Goal: Task Accomplishment & Management: Complete application form

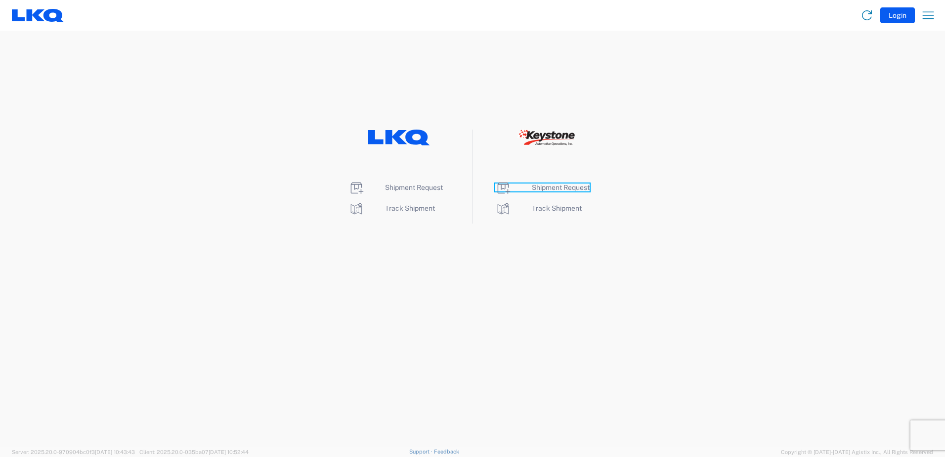
click at [537, 187] on span "Shipment Request" at bounding box center [561, 187] width 58 height 8
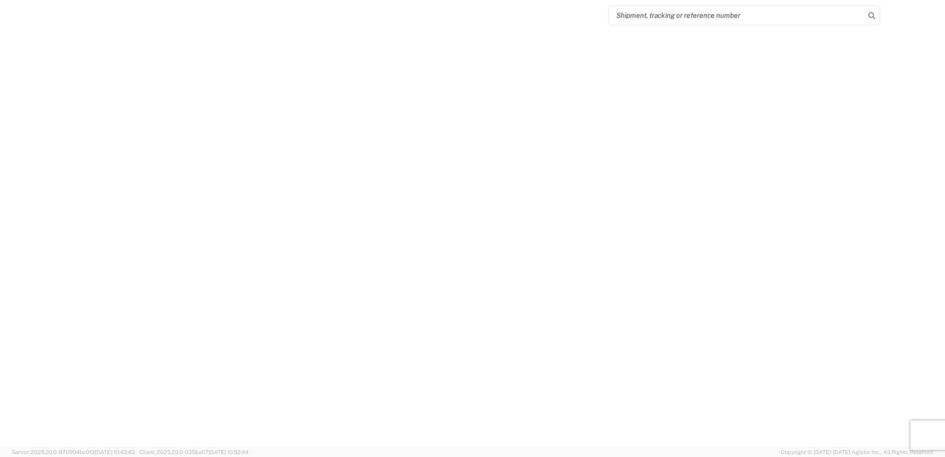
select select "FULL"
select select "LBS"
select select "IN"
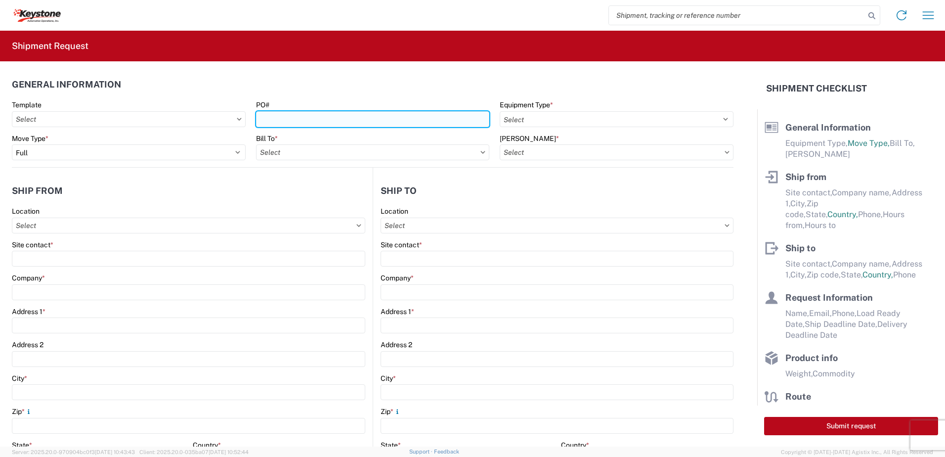
click at [283, 121] on input "PO#" at bounding box center [373, 119] width 234 height 16
type input "Brownstown 10-2-25"
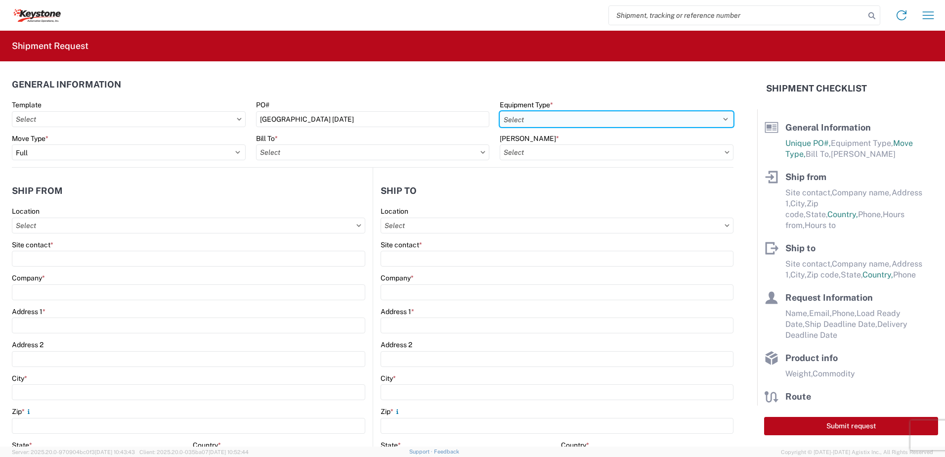
click at [534, 121] on select "Select 53’ Dry Van Flatbed Dropdeck (van) Lowboy (flatbed) Rail" at bounding box center [617, 119] width 234 height 16
select select "STDV"
click at [500, 111] on select "Select 53’ Dry Van Flatbed Dropdeck (van) Lowboy (flatbed) Rail" at bounding box center [617, 119] width 234 height 16
click at [356, 149] on input "text" at bounding box center [373, 152] width 234 height 16
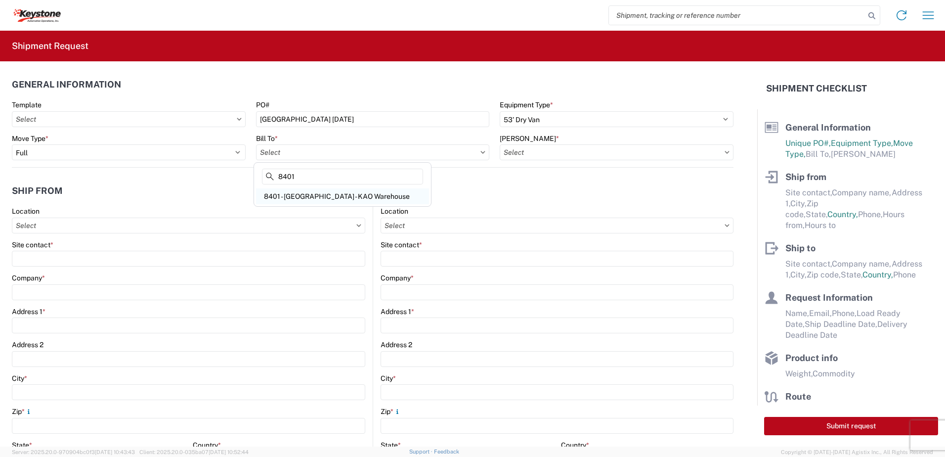
type input "8401"
click at [341, 199] on div "8401 - Exeter - KAO Warehouse" at bounding box center [342, 196] width 173 height 16
type input "8401 - Exeter - KAO Warehouse"
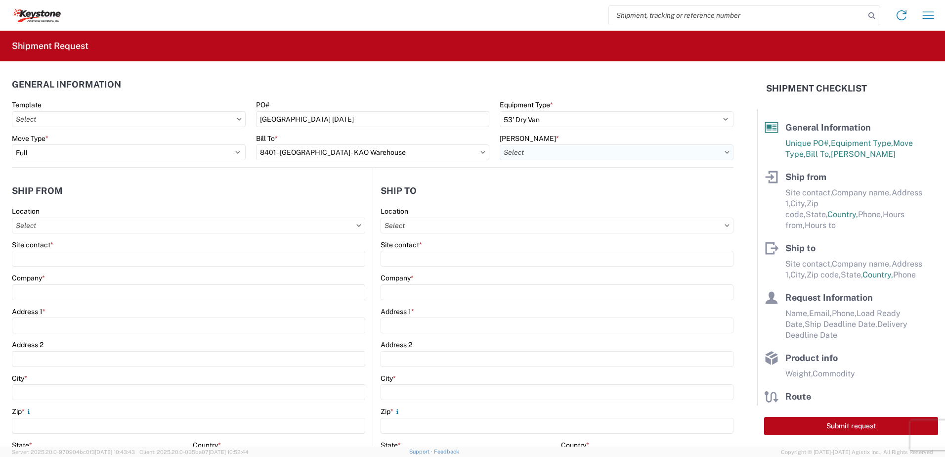
click at [542, 154] on input "text" at bounding box center [617, 152] width 234 height 16
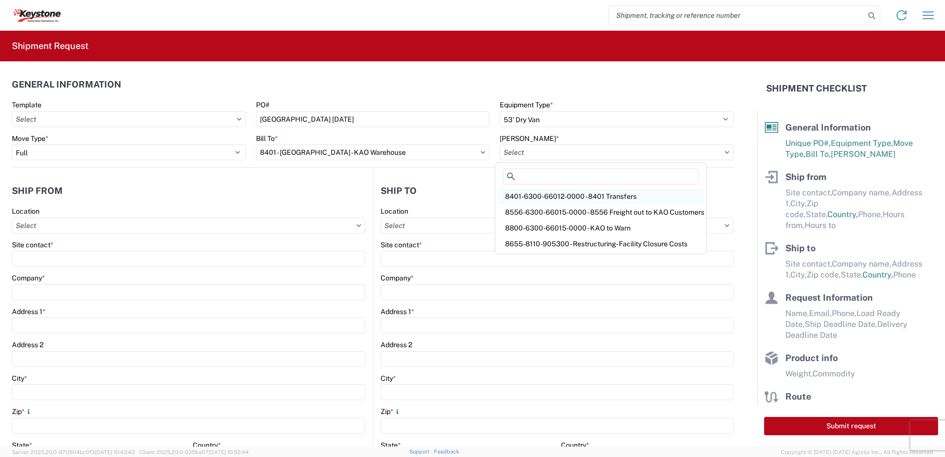
click at [582, 198] on div "8401-6300-66012-0000 - 8401 Transfers" at bounding box center [600, 196] width 207 height 16
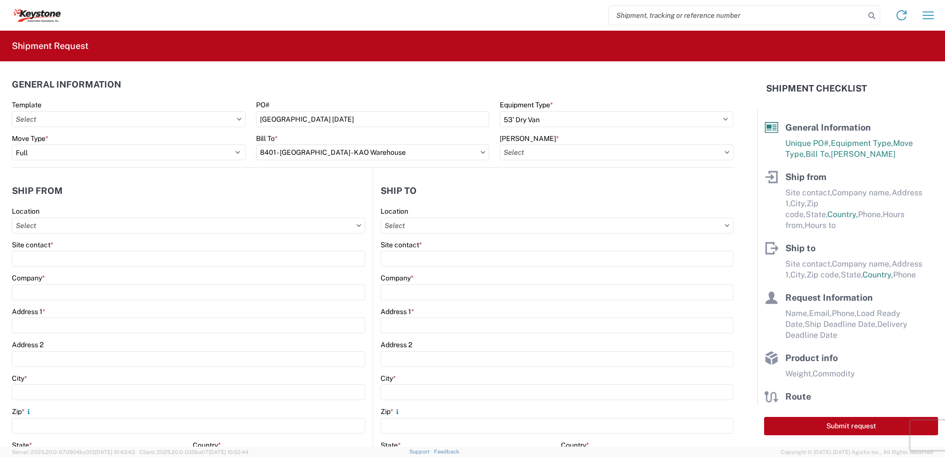
type input "8401-6300-66012-0000 - 8401 Transfers, 8401-6300-66012-0000 - 8401 Transfers"
click at [35, 219] on input "text" at bounding box center [188, 225] width 353 height 16
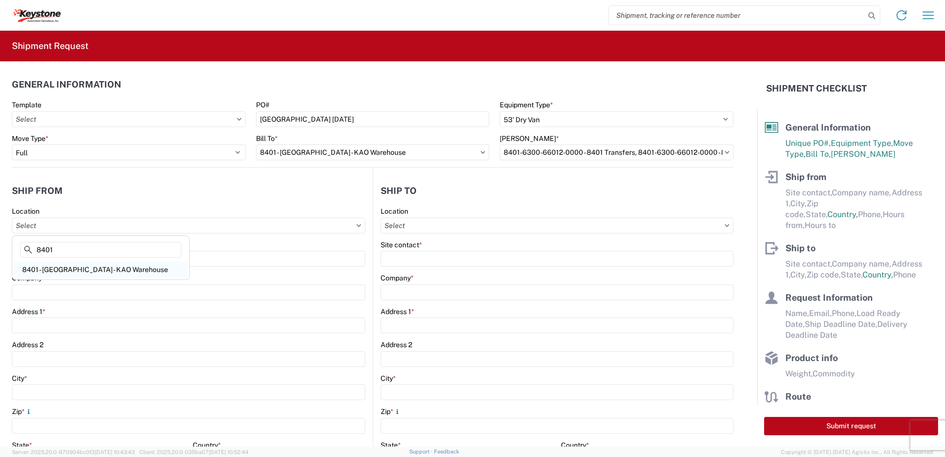
type input "8401"
click at [67, 271] on div "8401 - Exeter - KAO Warehouse" at bounding box center [100, 269] width 173 height 16
type input "8401 - Exeter - KAO Warehouse"
type input "KAO"
type input "68 Slocum Ave"
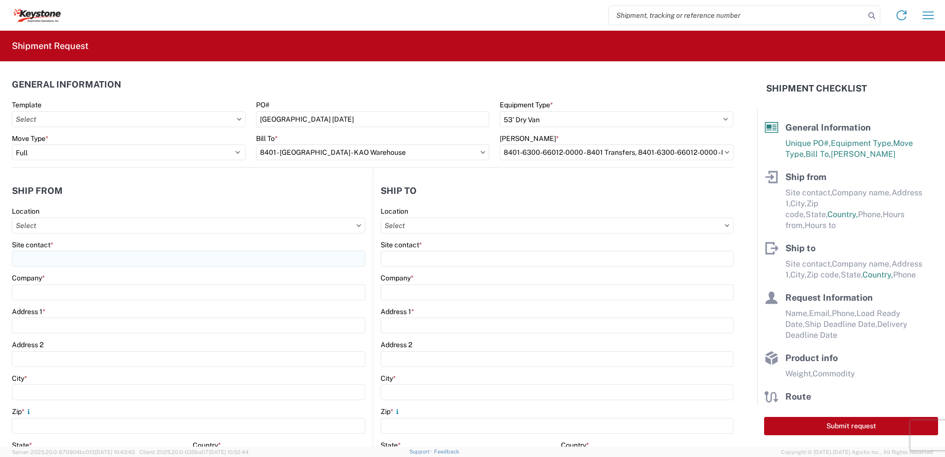
type input "Exeter"
type input "18643"
select select "PA"
select select "US"
type input "07:00"
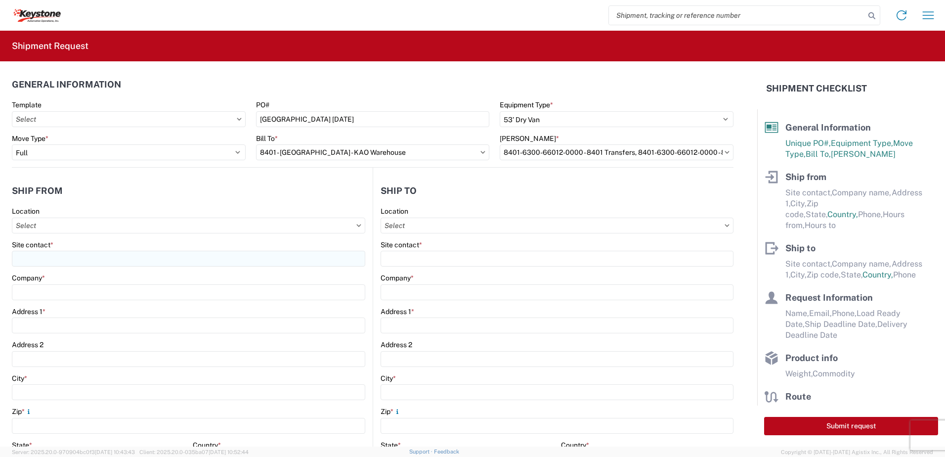
type input "17:00"
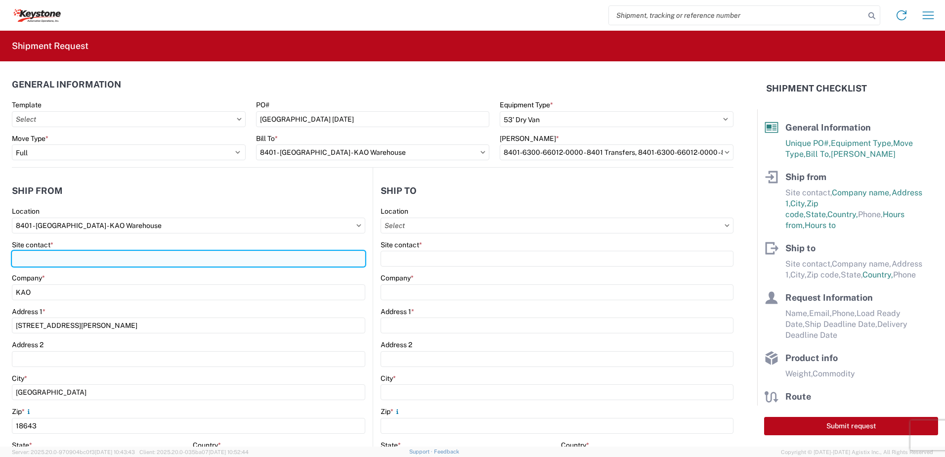
click at [66, 253] on input "Site contact *" at bounding box center [188, 259] width 353 height 16
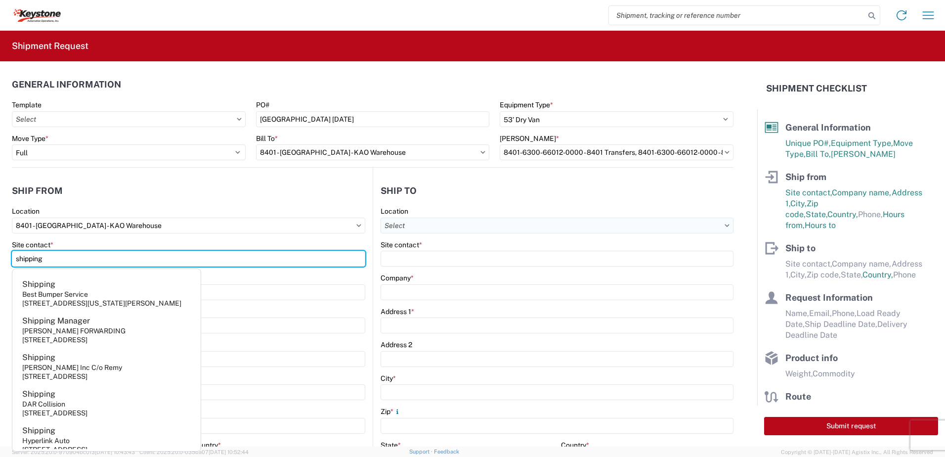
type input "shipping"
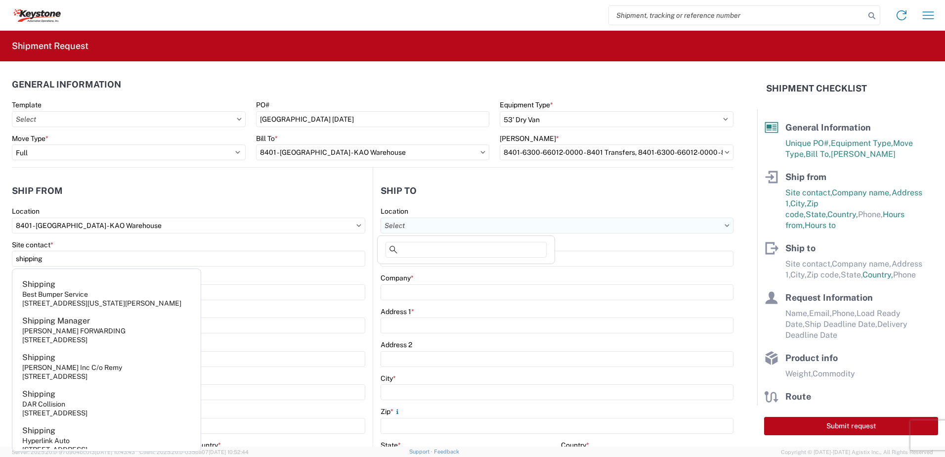
click at [411, 223] on input "text" at bounding box center [556, 225] width 353 height 16
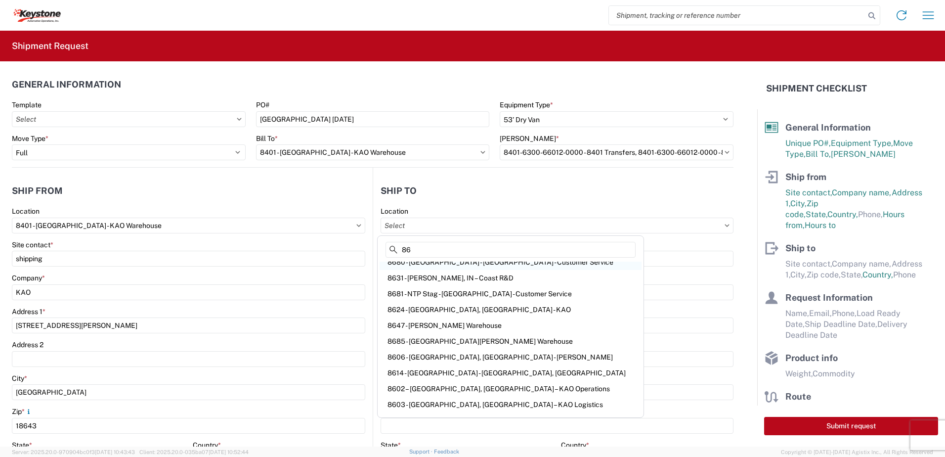
scroll to position [148, 0]
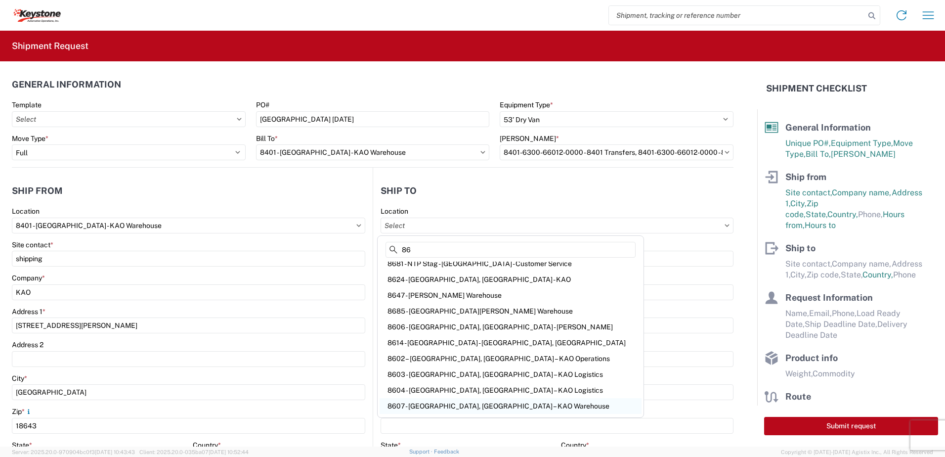
type input "86"
click at [420, 404] on div "8607 - Brownstown, MI – KAO Warehouse" at bounding box center [511, 406] width 262 height 16
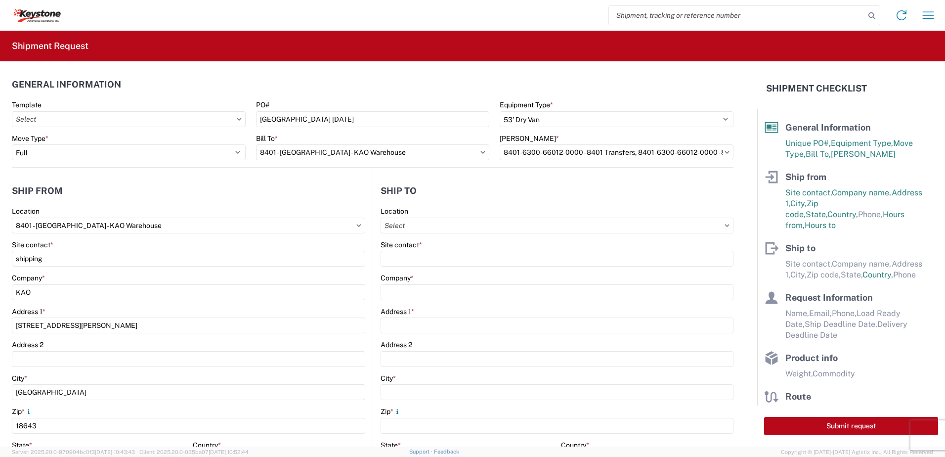
type input "8607 - Brownstown, MI – KAO Warehouse"
type input "KAO"
type input "17950 Dix Toledo Highway"
type input "Brownstown"
type input "48193"
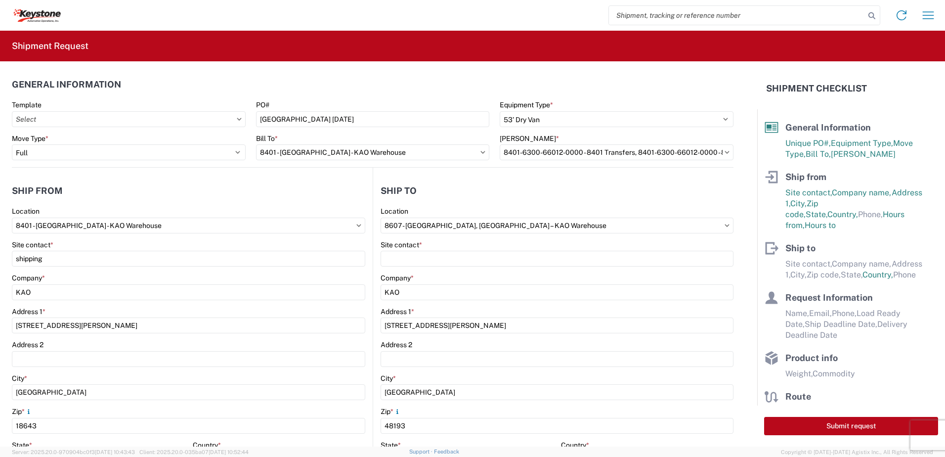
select select "US"
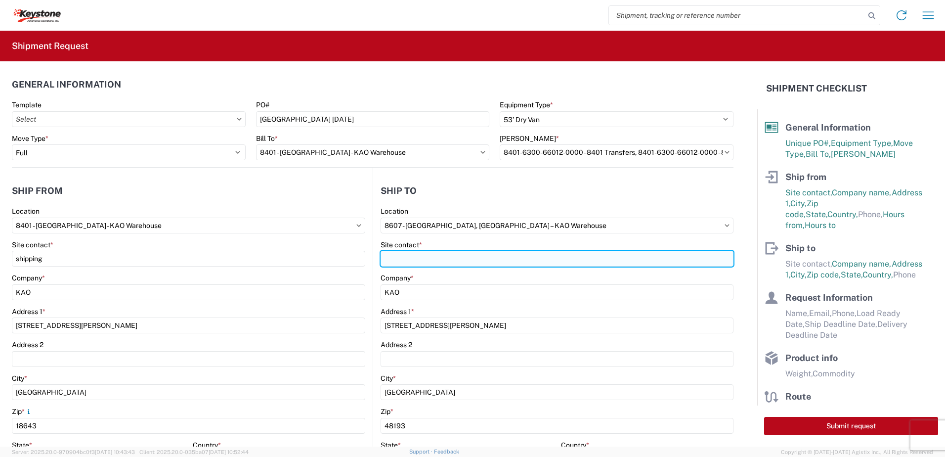
click at [420, 263] on input "Site contact *" at bounding box center [556, 259] width 353 height 16
type input "reciving"
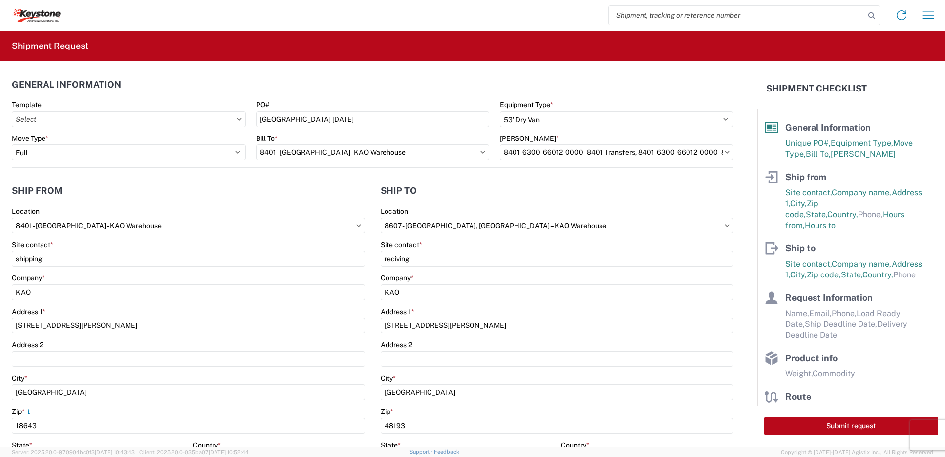
click at [454, 191] on header "Ship to" at bounding box center [553, 190] width 360 height 22
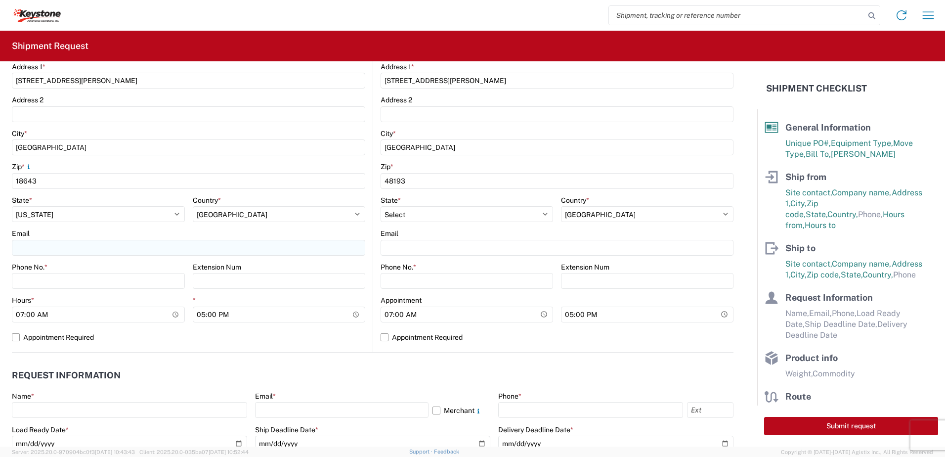
scroll to position [247, 0]
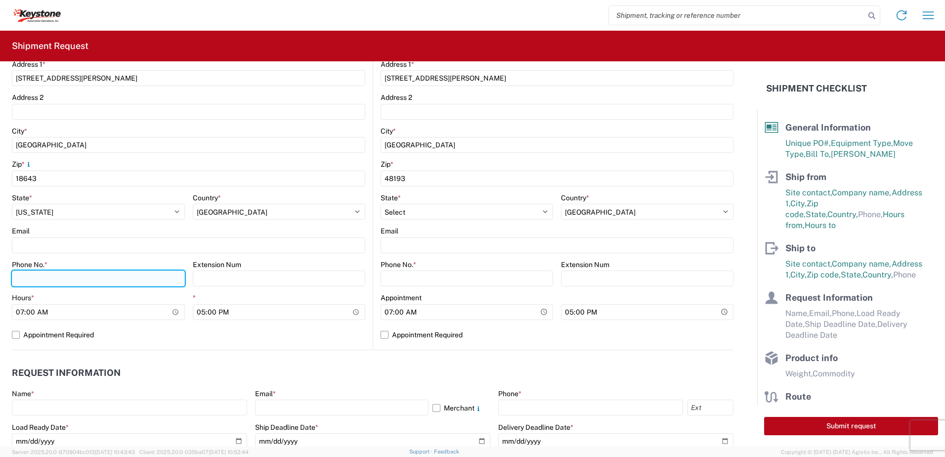
click at [42, 278] on input "Phone No. *" at bounding box center [98, 278] width 173 height 16
type input "5706554514"
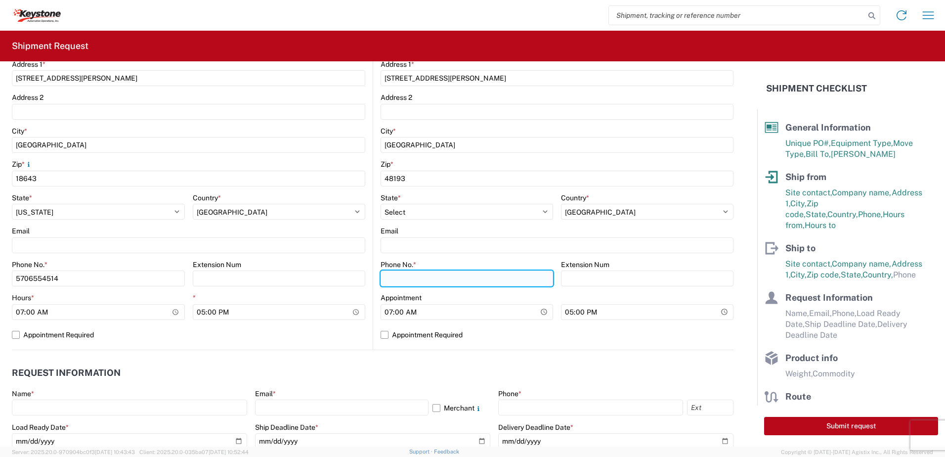
click at [440, 281] on input "Phone No. *" at bounding box center [466, 278] width 172 height 16
type input "5706554514"
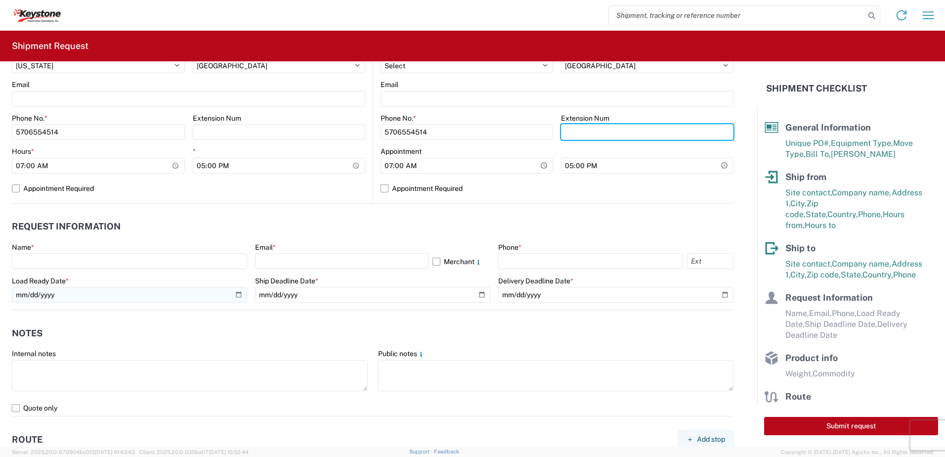
scroll to position [395, 0]
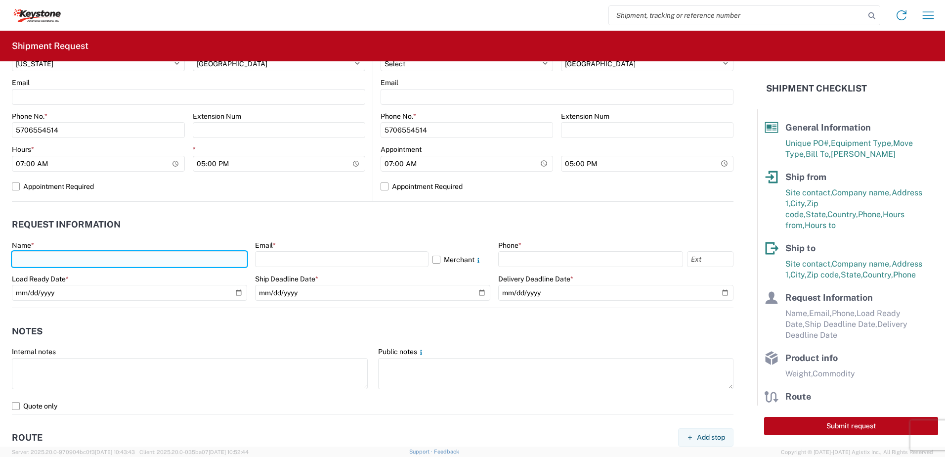
click at [45, 258] on input "text" at bounding box center [129, 259] width 235 height 16
type input "Paul Sweder"
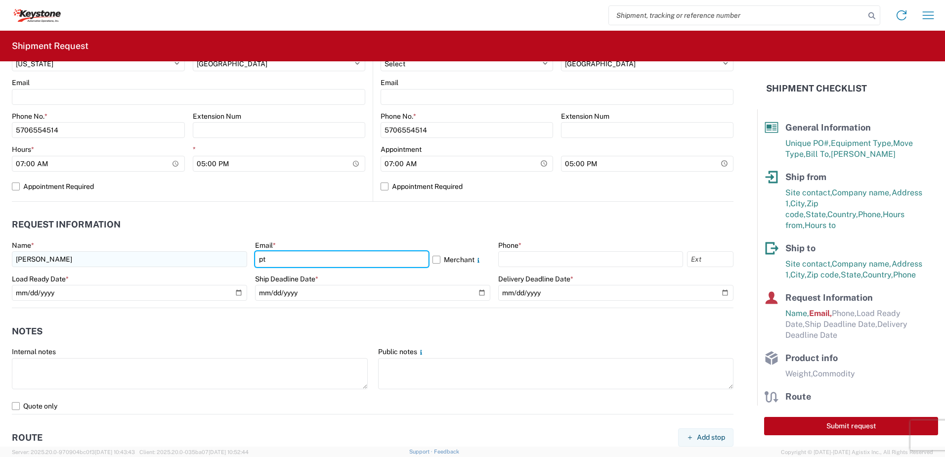
type input "ptsweder@lkqcorp.com"
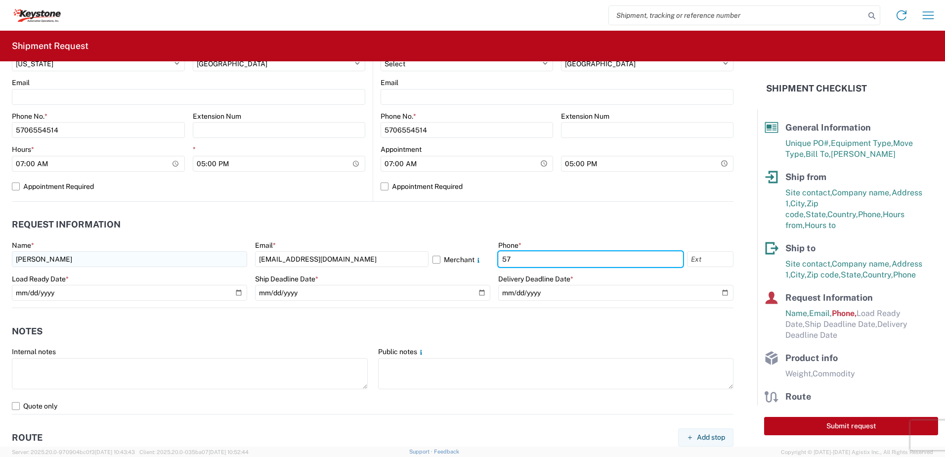
type input "5706554514"
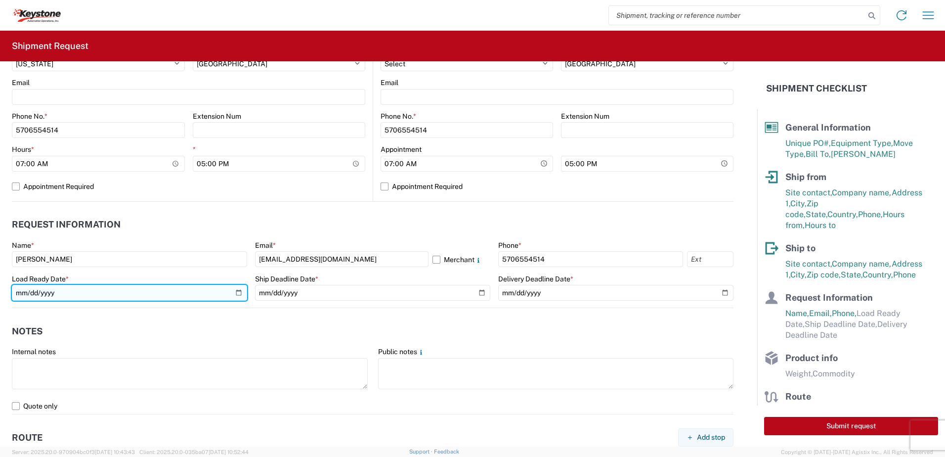
click at [238, 292] on input "date" at bounding box center [129, 293] width 235 height 16
type input "2025-10-03"
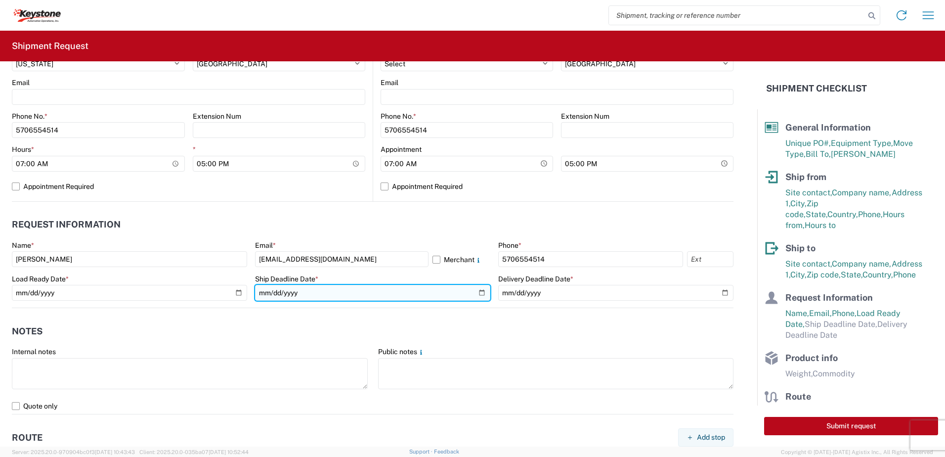
click at [480, 294] on input "date" at bounding box center [372, 293] width 235 height 16
type input "2025-10-03"
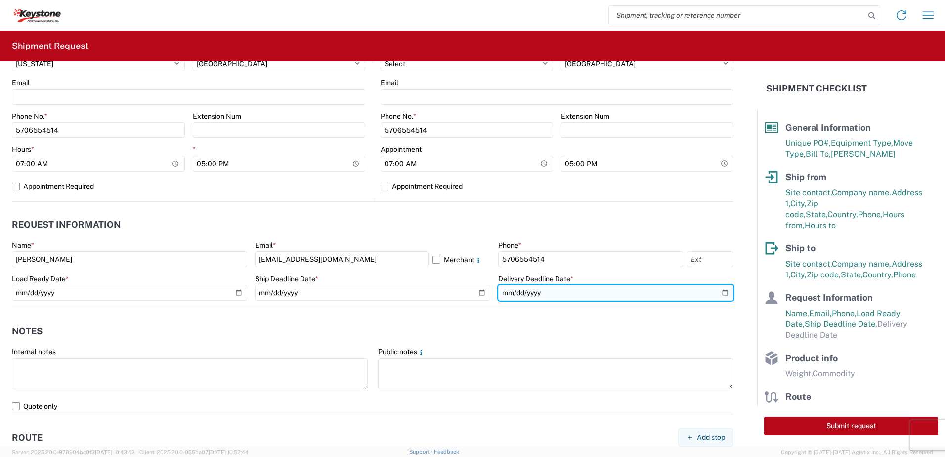
click at [716, 296] on input "date" at bounding box center [615, 293] width 235 height 16
type input "2025-10-03"
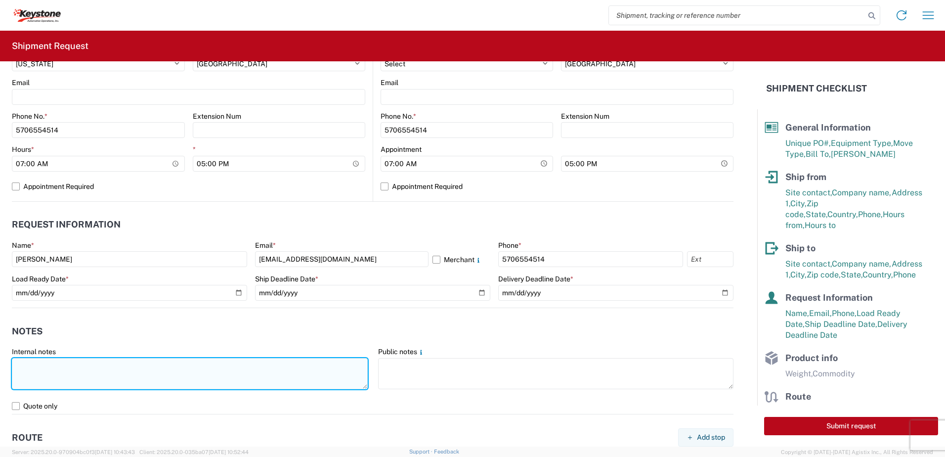
click at [134, 376] on textarea at bounding box center [190, 373] width 356 height 31
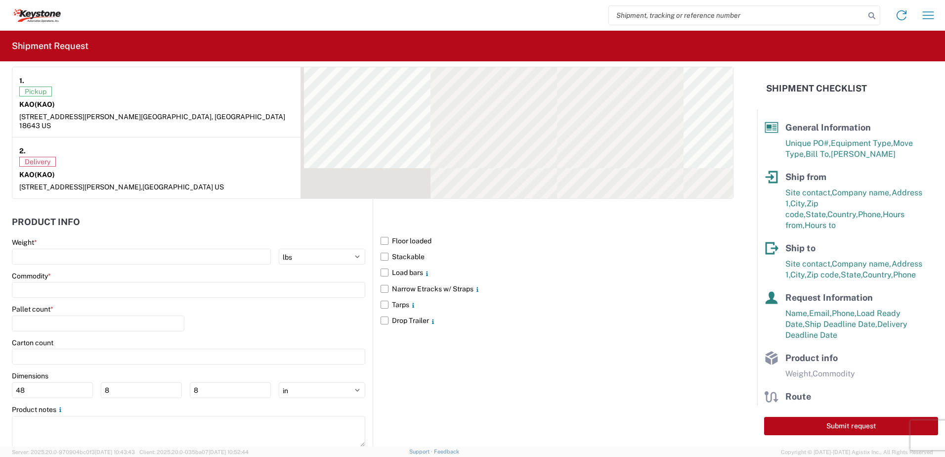
scroll to position [791, 0]
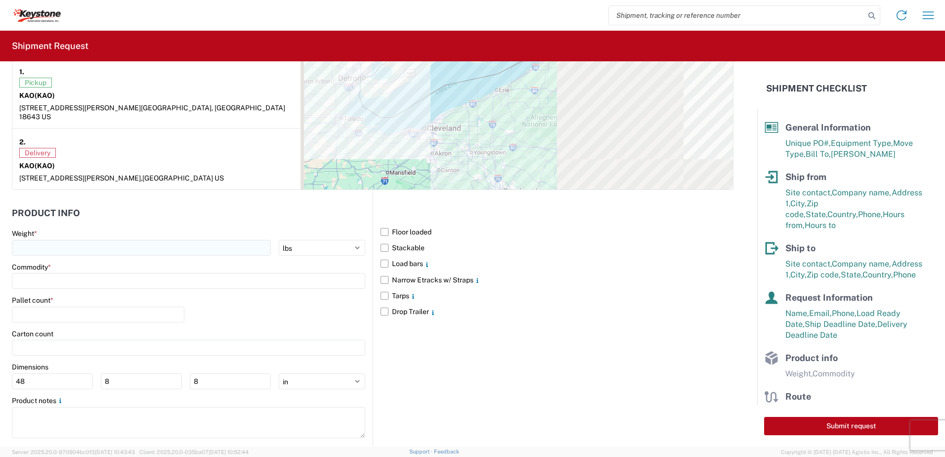
type textarea "Already booked with R & L Load shipped night of 10-2-25"
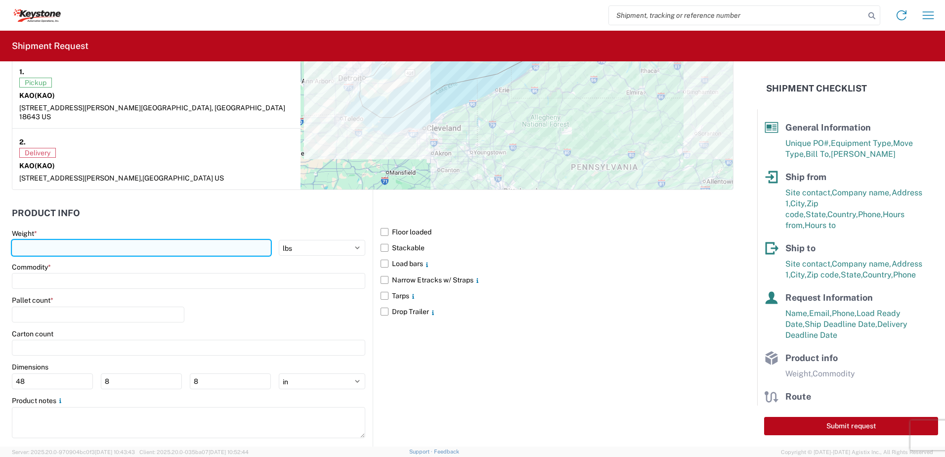
click at [63, 241] on input "number" at bounding box center [141, 248] width 259 height 16
type input "28000"
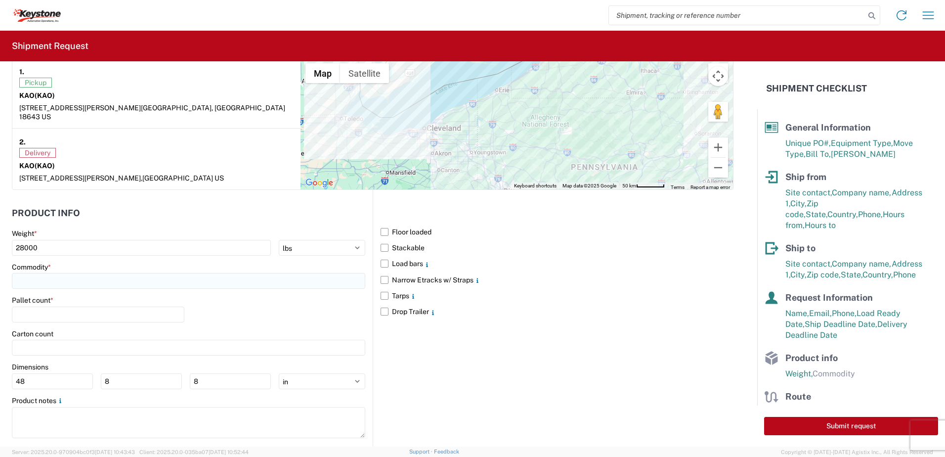
click at [85, 273] on input at bounding box center [188, 281] width 353 height 16
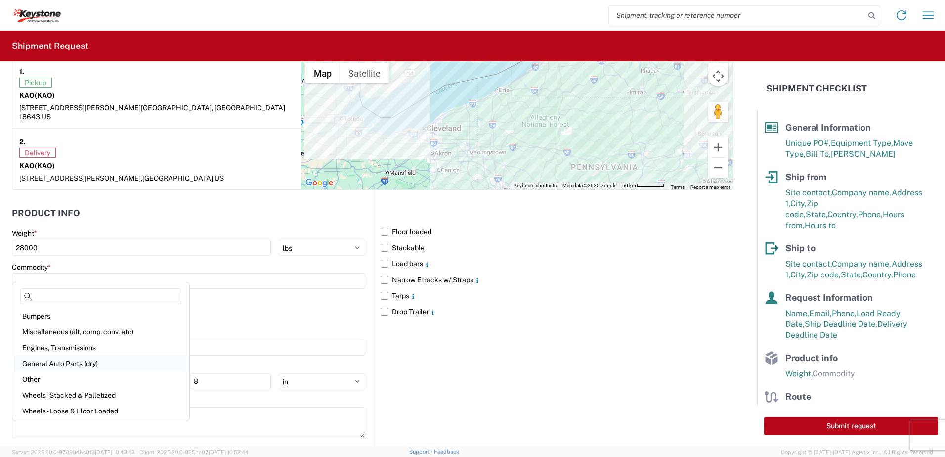
click at [73, 359] on div "General Auto Parts (dry)" at bounding box center [100, 363] width 173 height 16
type input "General Auto Parts (dry)"
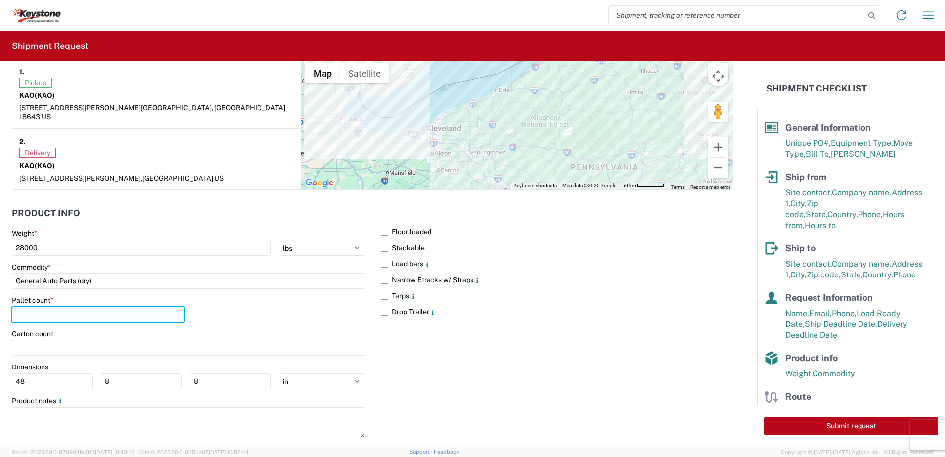
click at [59, 306] on input "number" at bounding box center [98, 314] width 172 height 16
type input "24"
click at [255, 310] on div "Pallet count * 24" at bounding box center [188, 312] width 353 height 34
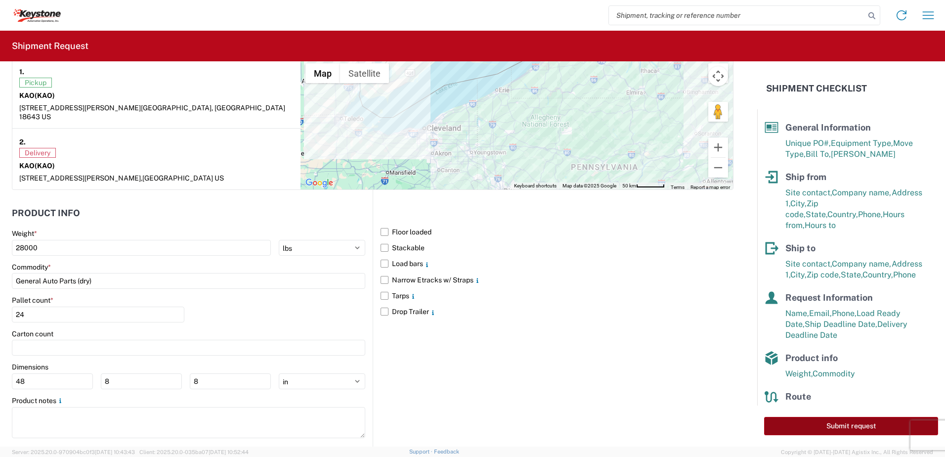
click at [850, 425] on button "Submit request" at bounding box center [851, 426] width 174 height 18
select select "PA"
select select "US"
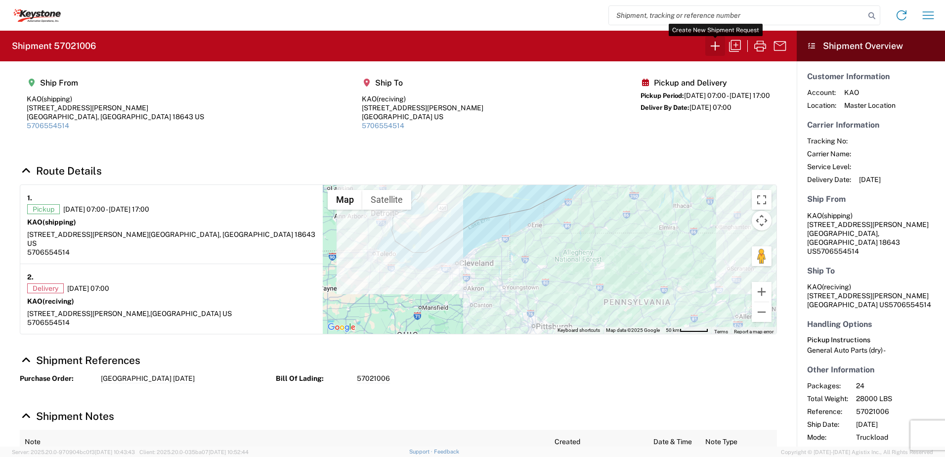
click at [719, 46] on icon "button" at bounding box center [715, 46] width 9 height 9
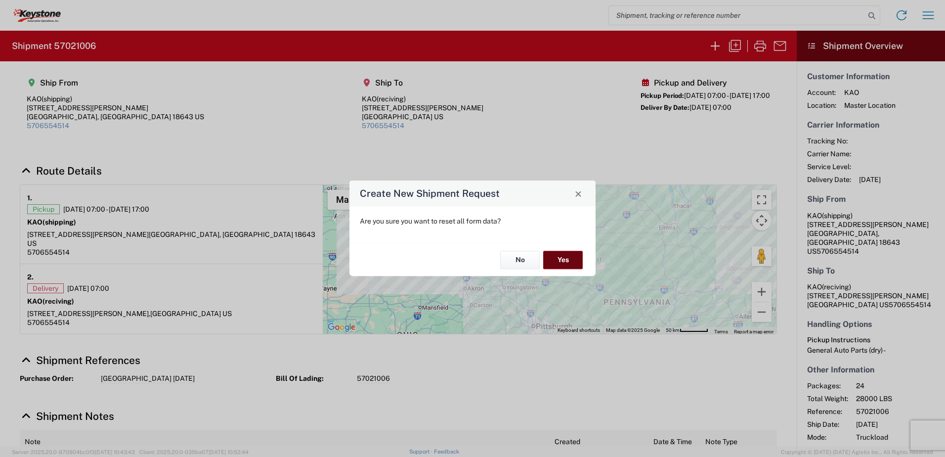
click at [556, 253] on button "Yes" at bounding box center [563, 260] width 40 height 18
select select "FULL"
select select "US"
select select "LBS"
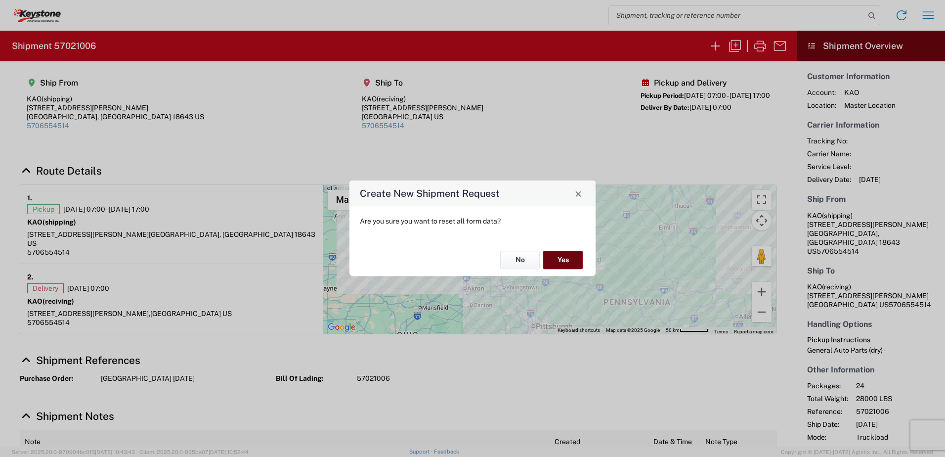
select select "IN"
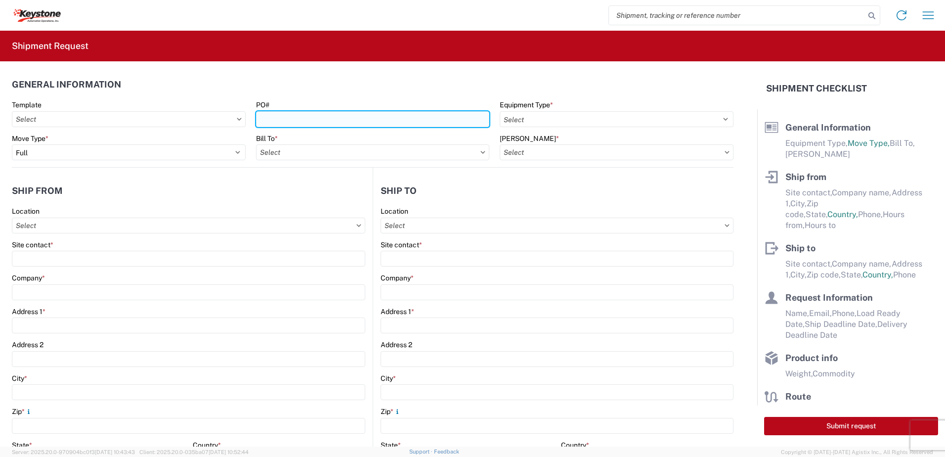
click at [285, 121] on input "PO#" at bounding box center [373, 119] width 234 height 16
type input "York 10-2-25"
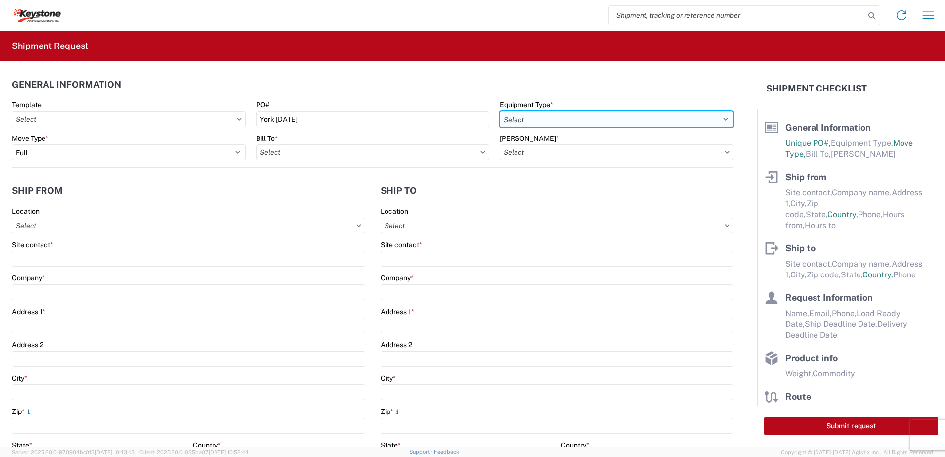
click at [543, 116] on select "Select 53’ Dry Van Flatbed Dropdeck (van) Lowboy (flatbed) Rail" at bounding box center [617, 119] width 234 height 16
select select "STDV"
click at [500, 111] on select "Select 53’ Dry Van Flatbed Dropdeck (van) Lowboy (flatbed) Rail" at bounding box center [617, 119] width 234 height 16
click at [422, 155] on input "text" at bounding box center [373, 152] width 234 height 16
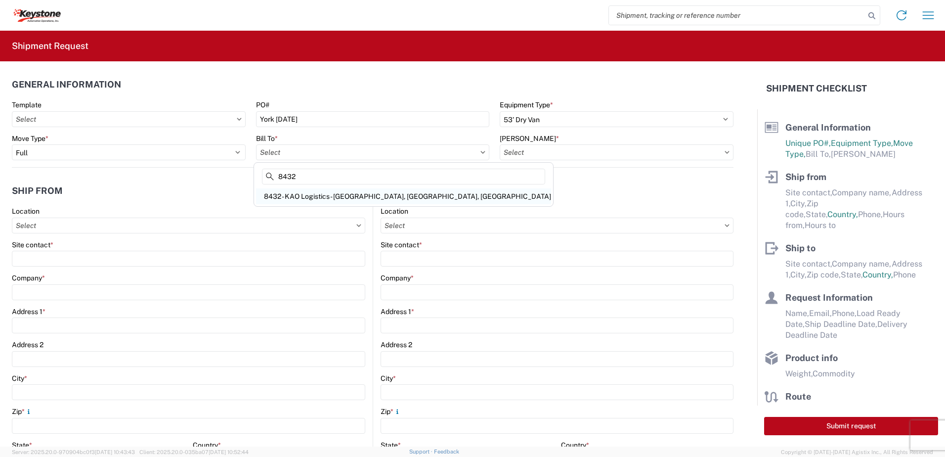
type input "8432"
click at [356, 195] on div "8432 - KAO Logistics - Fleet, Exeter, PA" at bounding box center [403, 196] width 295 height 16
type input "8432 - KAO Logistics - Fleet, Exeter, PA"
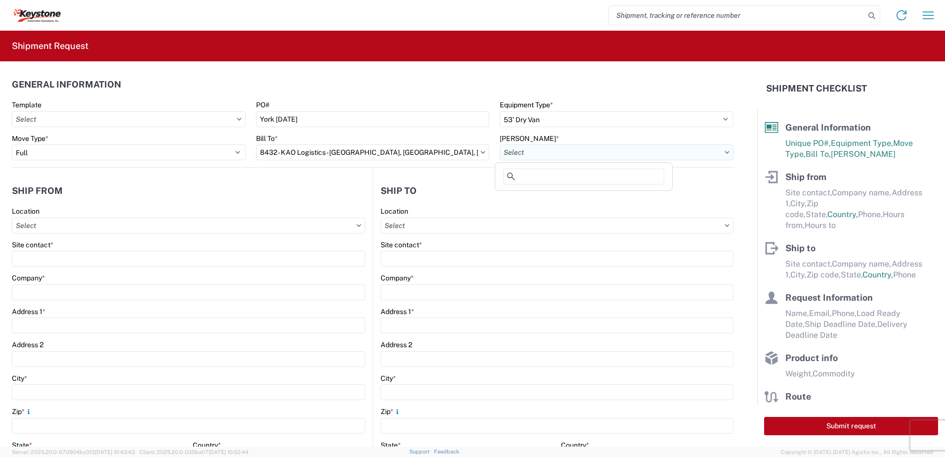
click at [537, 150] on input "text" at bounding box center [617, 152] width 234 height 16
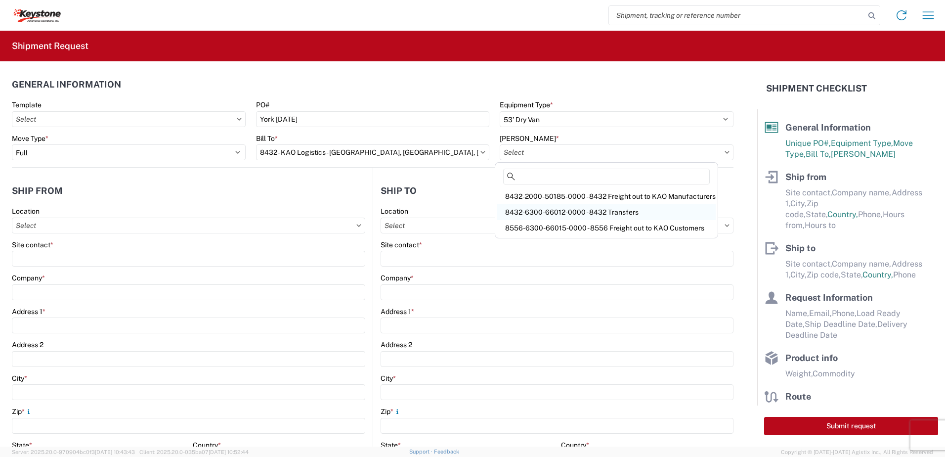
click at [542, 214] on div "8432-6300-66012-0000 - 8432 Transfers" at bounding box center [606, 212] width 218 height 16
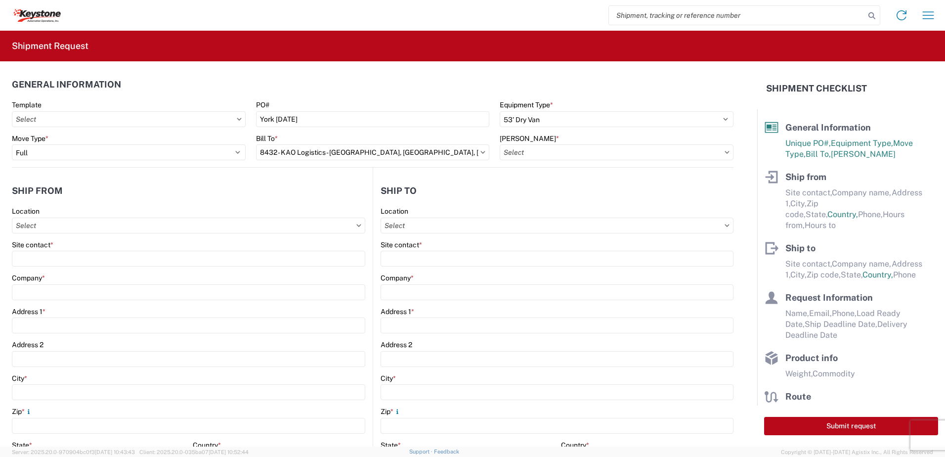
type input "8432-6300-66012-0000 - 8432 Transfers, 8432-6300-66012-0000 - 8432 Transfers"
click at [59, 226] on input "text" at bounding box center [188, 225] width 353 height 16
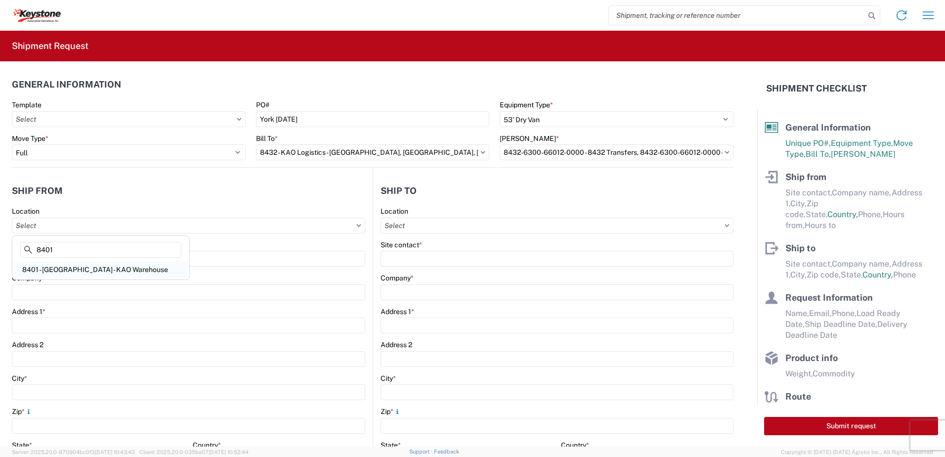
type input "8401"
click at [85, 264] on div "8401 - Exeter - KAO Warehouse" at bounding box center [100, 269] width 173 height 16
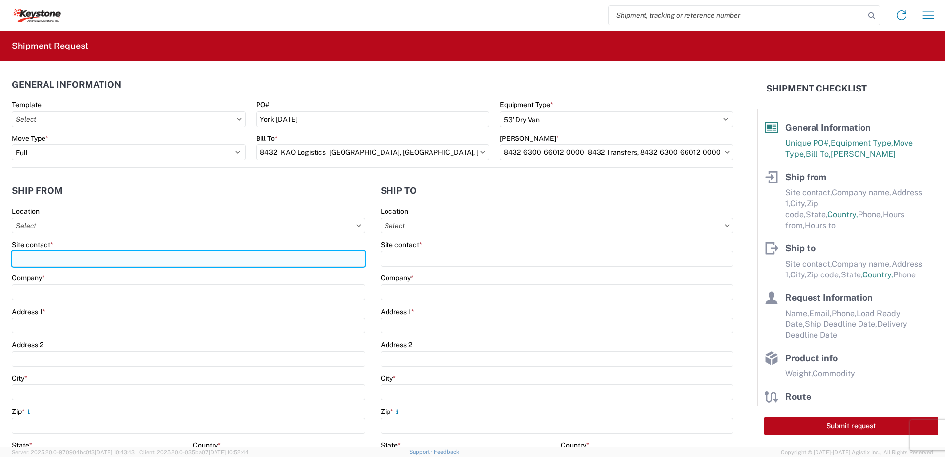
type input "8401 - Exeter - KAO Warehouse"
type input "KAO"
type input "68 Slocum Ave"
type input "Exeter"
type input "18643"
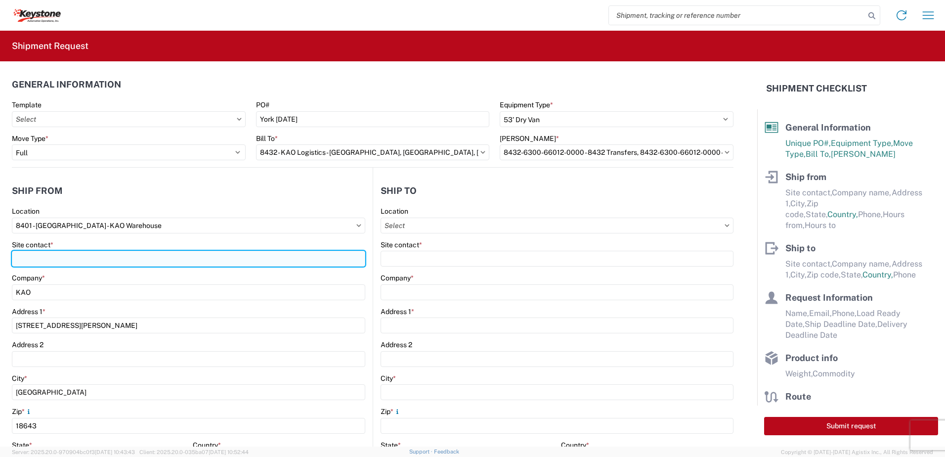
select select "PA"
type input "07:00"
type input "17:00"
click at [82, 265] on input "Site contact *" at bounding box center [188, 259] width 353 height 16
type input "shipping"
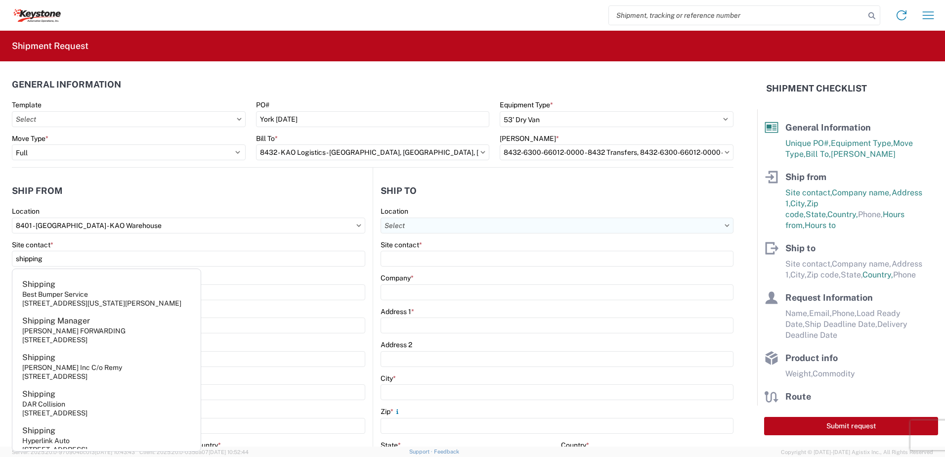
click at [437, 226] on input "text" at bounding box center [556, 225] width 353 height 16
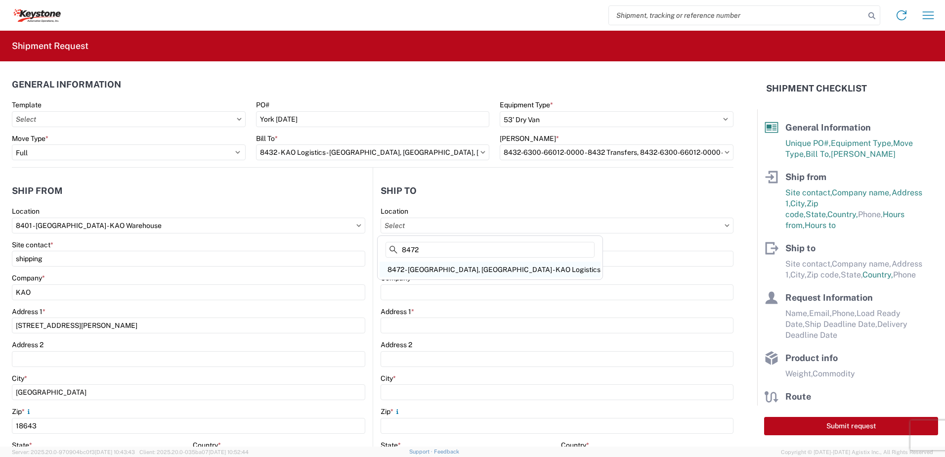
type input "8472"
click at [420, 269] on div "8472 - York, PA - KAO Logistics" at bounding box center [490, 269] width 221 height 16
type input "8472 - York, PA - KAO Logistics"
type input "KAO"
type input "275A Cross Farm Ln"
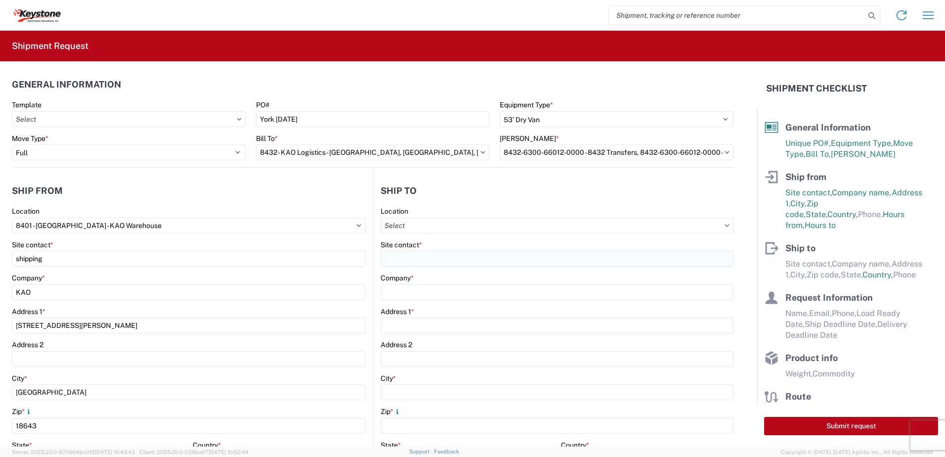
type input "York"
type input "17406"
select select "US"
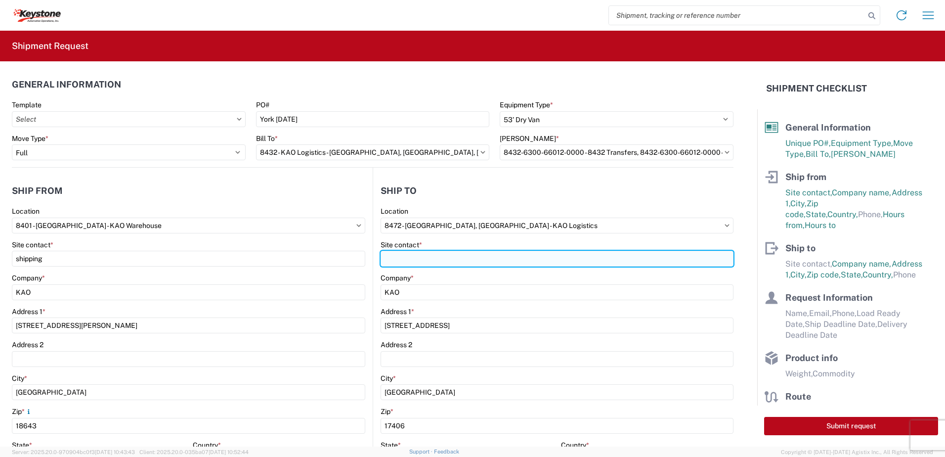
click at [419, 262] on input "Site contact *" at bounding box center [556, 259] width 353 height 16
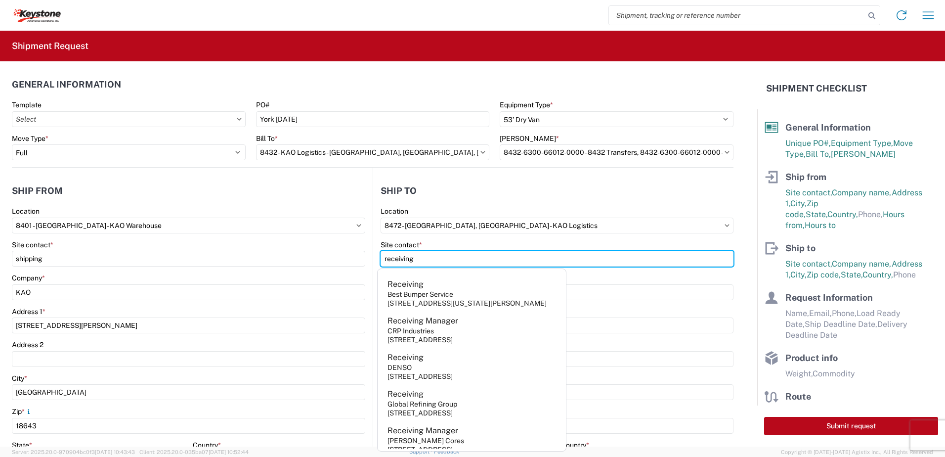
type input "receiving"
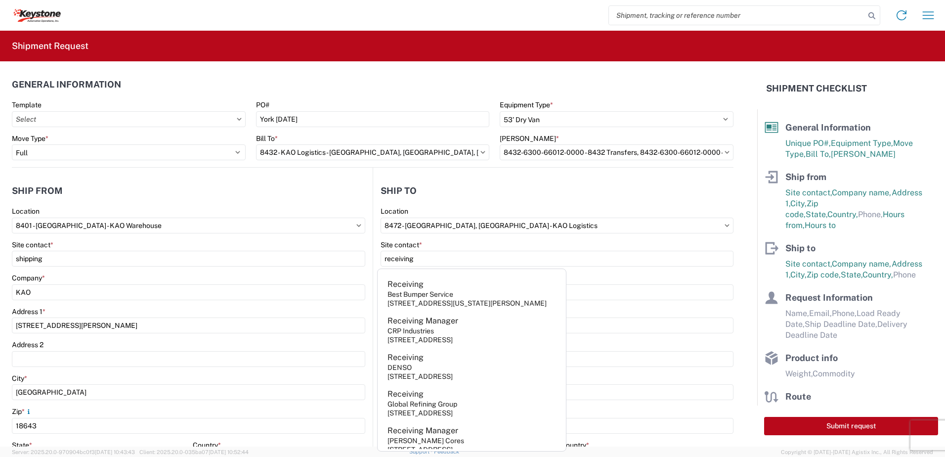
click at [494, 192] on header "Ship to" at bounding box center [553, 190] width 360 height 22
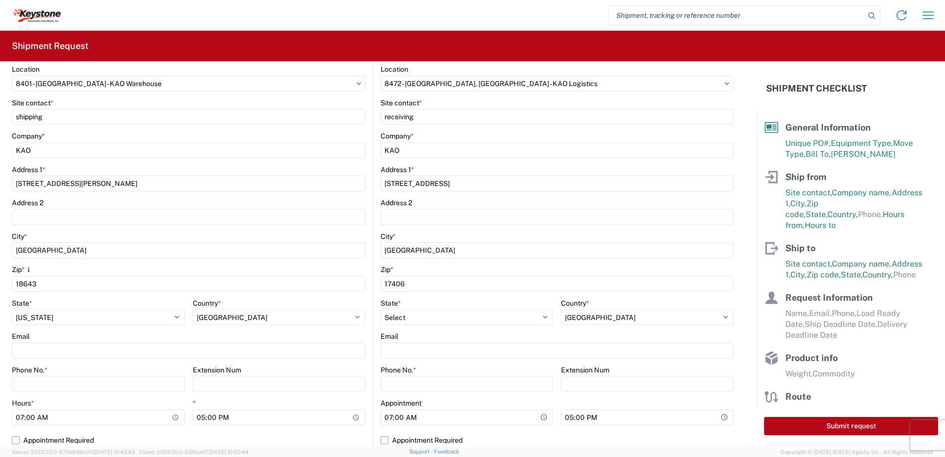
scroll to position [148, 0]
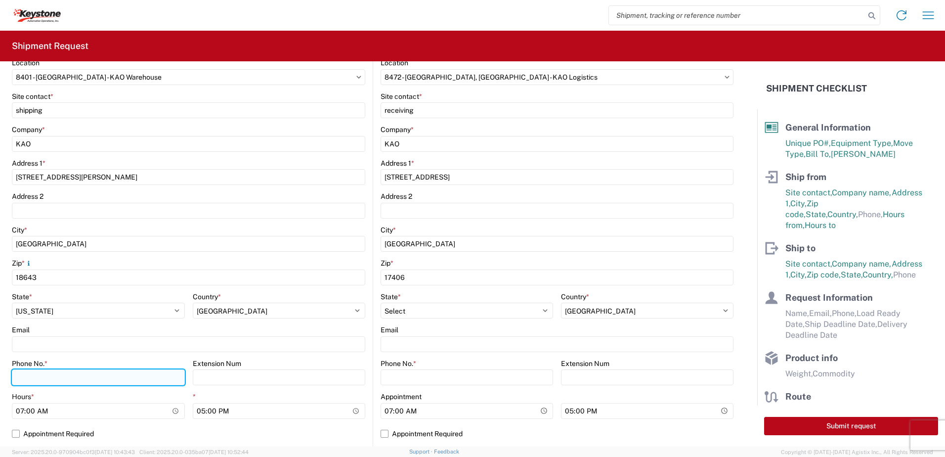
click at [44, 375] on input "Phone No. *" at bounding box center [98, 377] width 173 height 16
type input "5706554514"
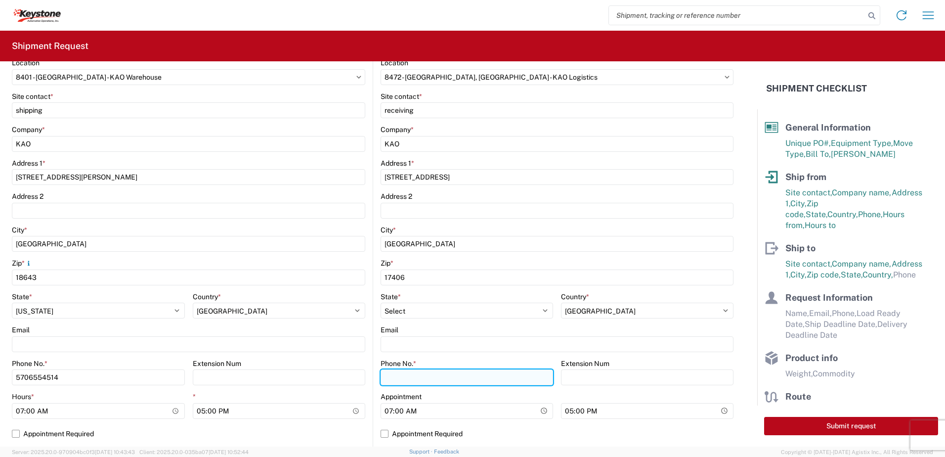
click at [460, 380] on input "Phone No. *" at bounding box center [466, 377] width 172 height 16
type input "5706554514"
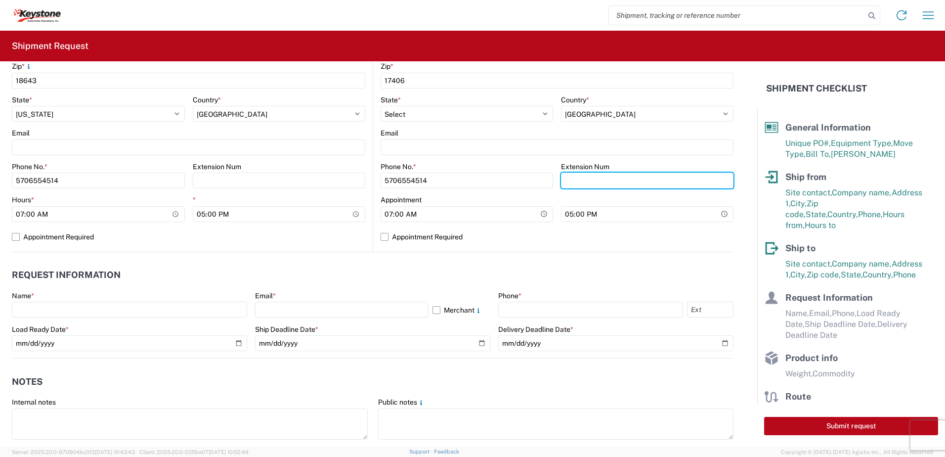
scroll to position [346, 0]
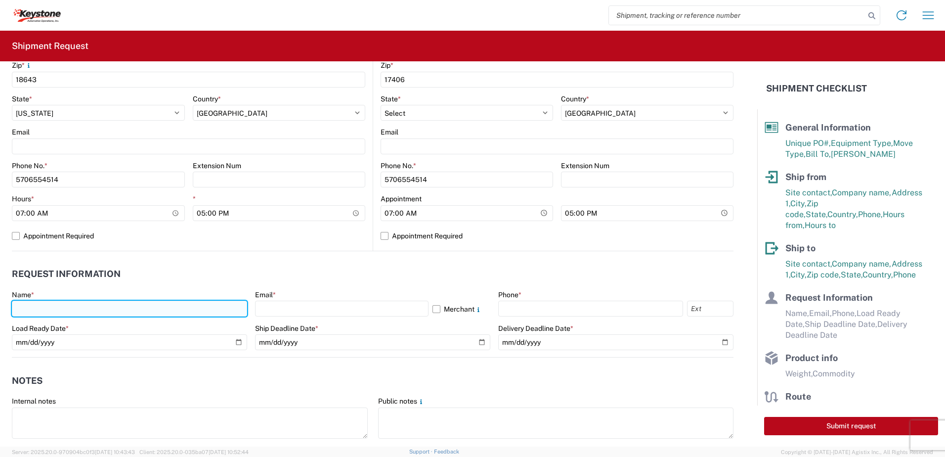
click at [43, 303] on input "text" at bounding box center [129, 308] width 235 height 16
type input "Paul Sweder"
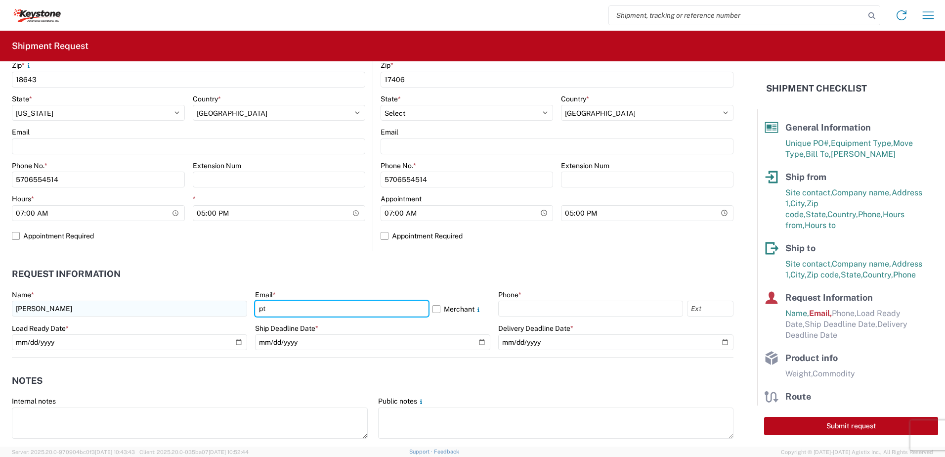
type input "ptsweder@lkqcorp.com"
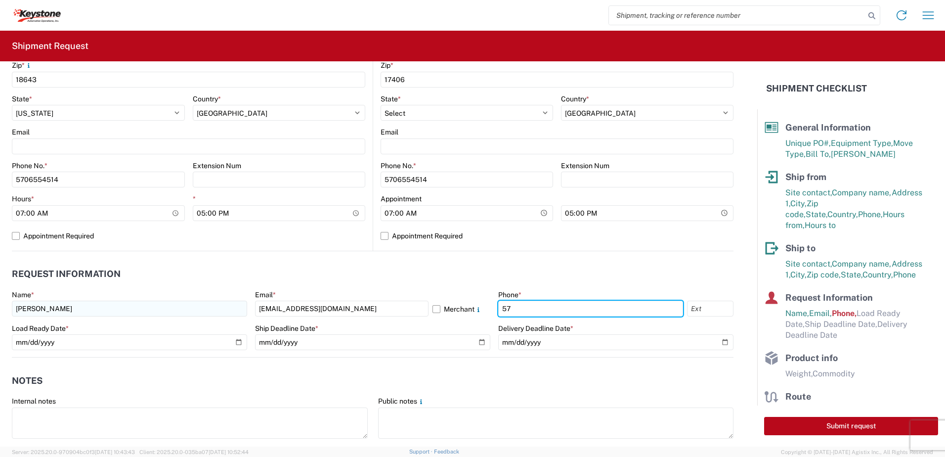
type input "5706554514"
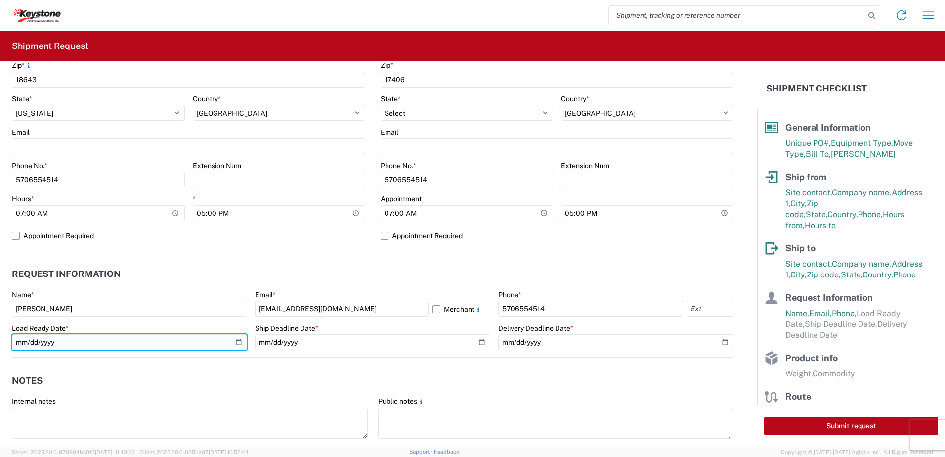
click at [237, 343] on input "date" at bounding box center [129, 342] width 235 height 16
type input "2025-10-03"
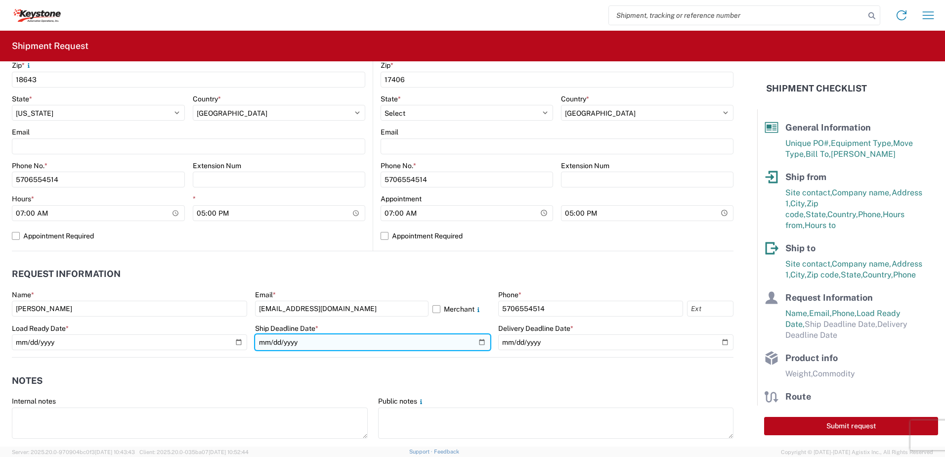
click at [475, 342] on input "date" at bounding box center [372, 342] width 235 height 16
type input "2025-10-03"
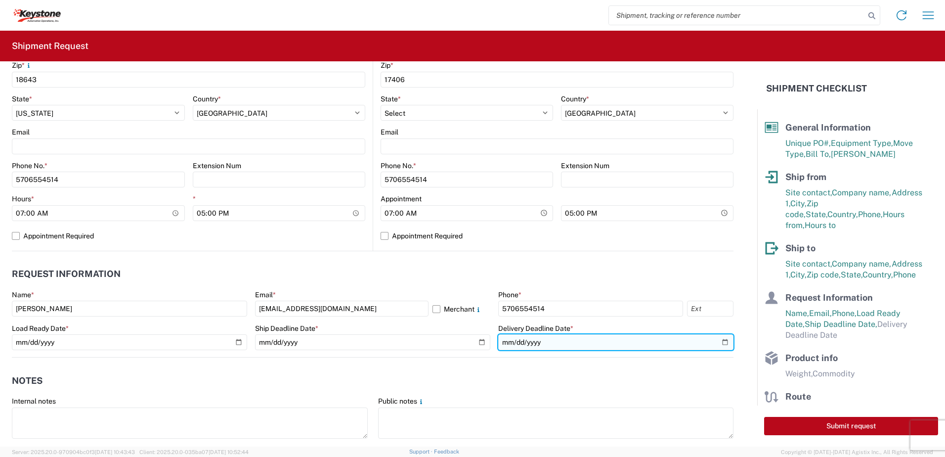
click at [722, 341] on input "date" at bounding box center [615, 342] width 235 height 16
click at [724, 344] on input "date" at bounding box center [615, 342] width 235 height 16
click at [720, 344] on input "date" at bounding box center [615, 342] width 235 height 16
type input "2025-10-03"
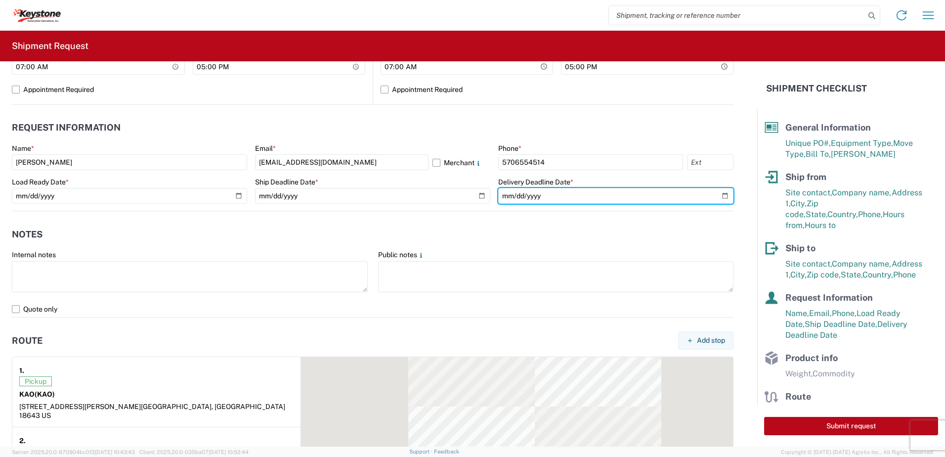
scroll to position [494, 0]
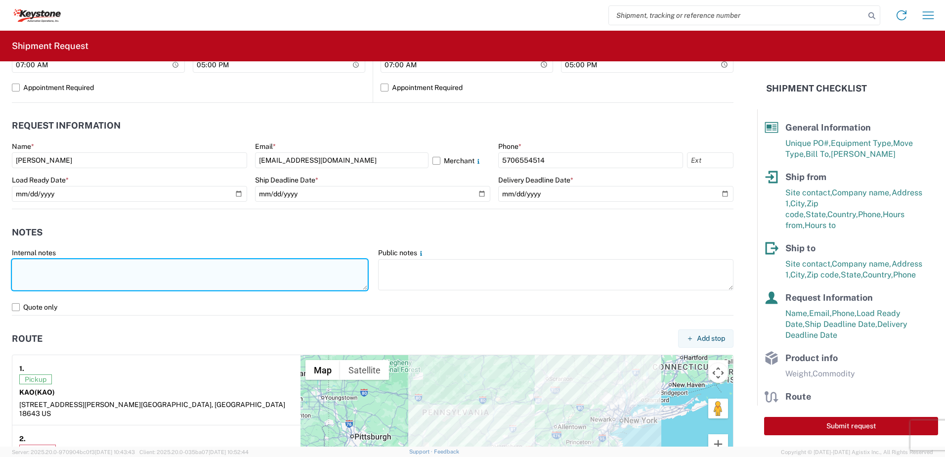
click at [54, 266] on textarea at bounding box center [190, 274] width 356 height 31
type textarea "Already booked with R & L Load shipped night of 10-2-25"
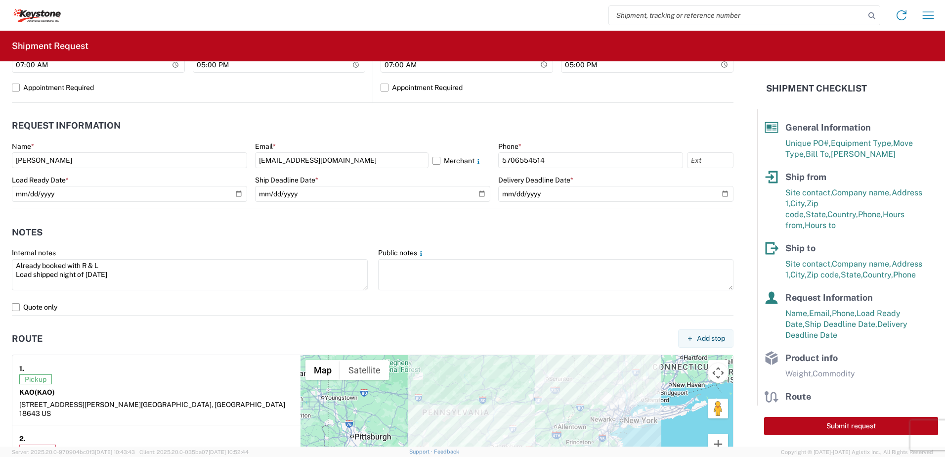
click at [190, 398] on div "Pickup KAO (KAO) 68 Slocum Ave, Exeter, PA 18643 US" at bounding box center [156, 395] width 274 height 43
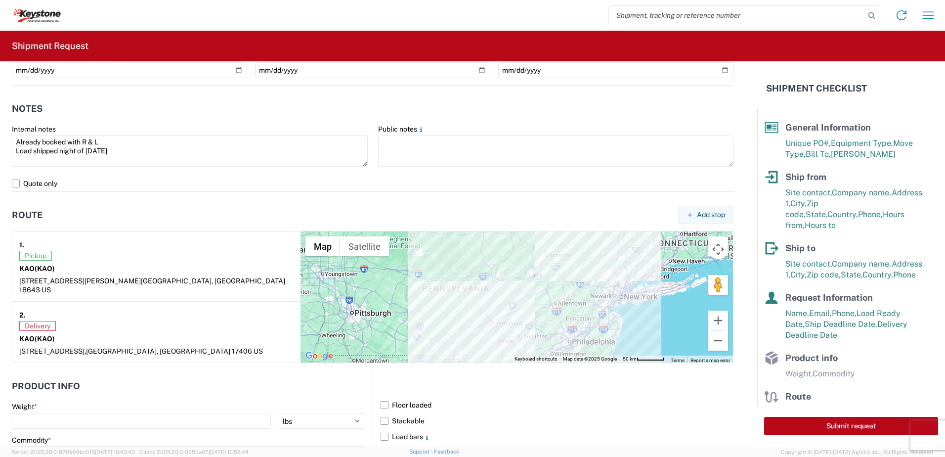
scroll to position [692, 0]
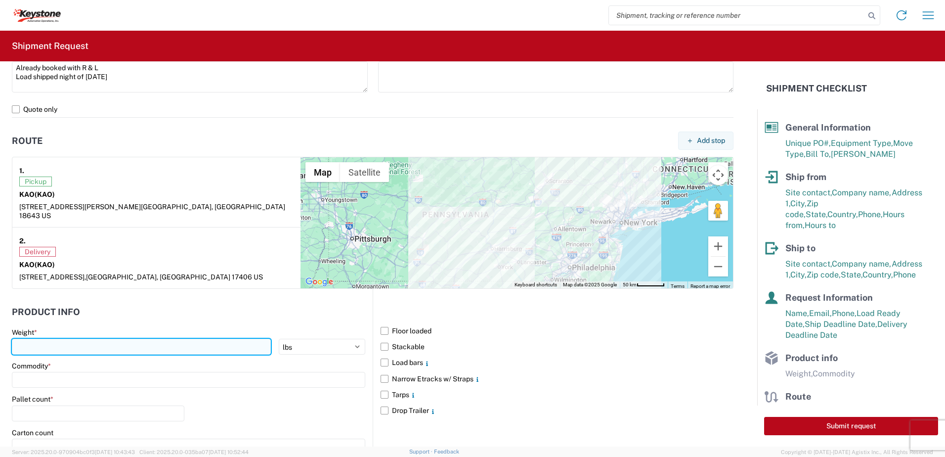
click at [44, 338] on input "number" at bounding box center [141, 346] width 259 height 16
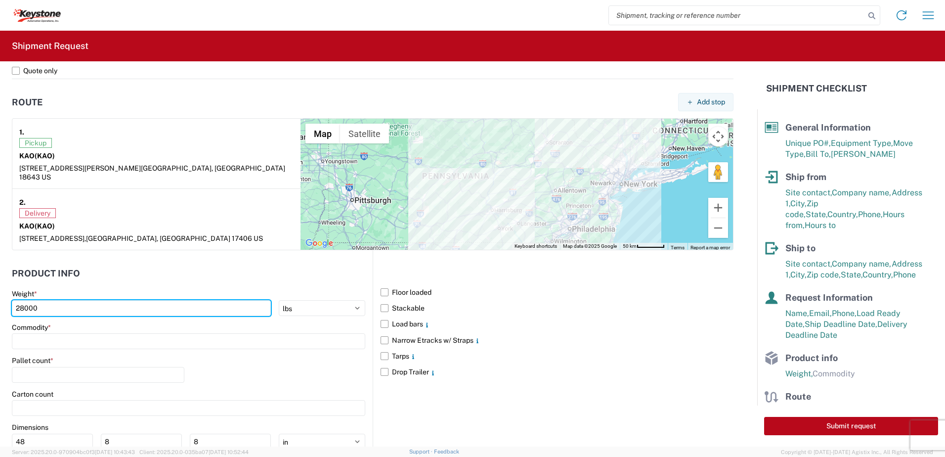
scroll to position [791, 0]
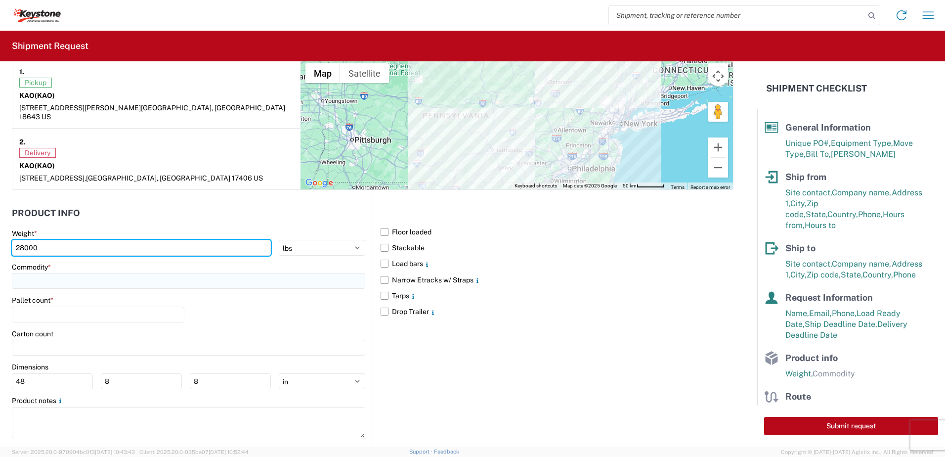
type input "28000"
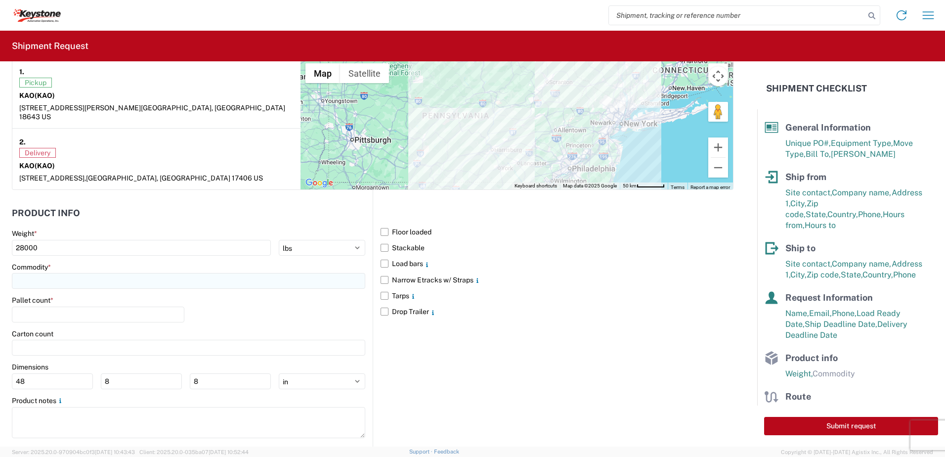
click at [87, 273] on input at bounding box center [188, 281] width 353 height 16
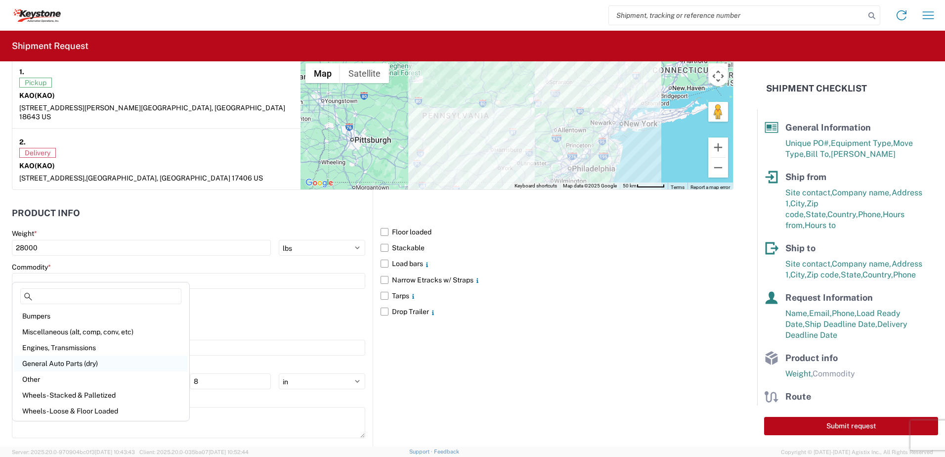
click at [61, 359] on div "General Auto Parts (dry)" at bounding box center [100, 363] width 173 height 16
type input "General Auto Parts (dry)"
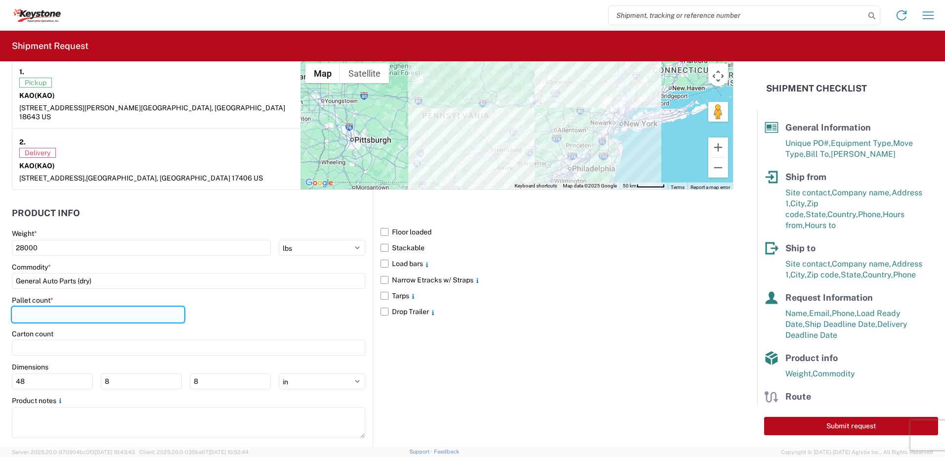
click at [61, 308] on input "number" at bounding box center [98, 314] width 172 height 16
type input "20"
click at [230, 295] on div "Pallet count * 20" at bounding box center [188, 312] width 353 height 34
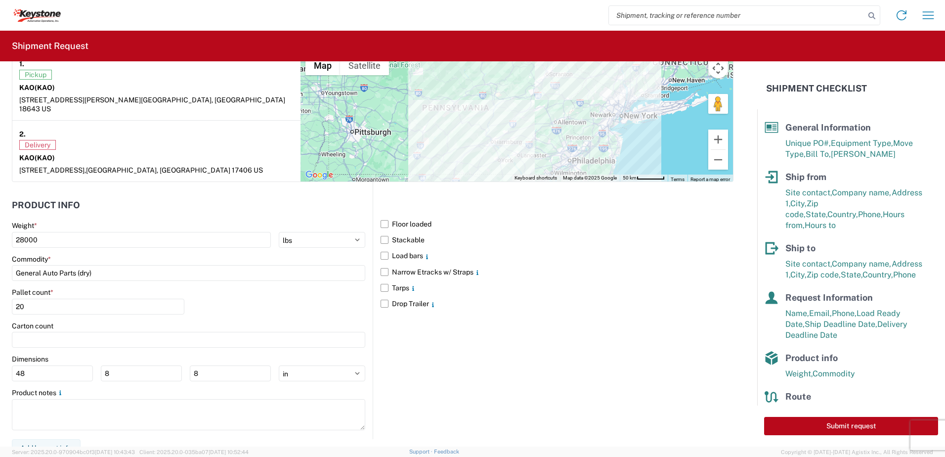
scroll to position [801, 0]
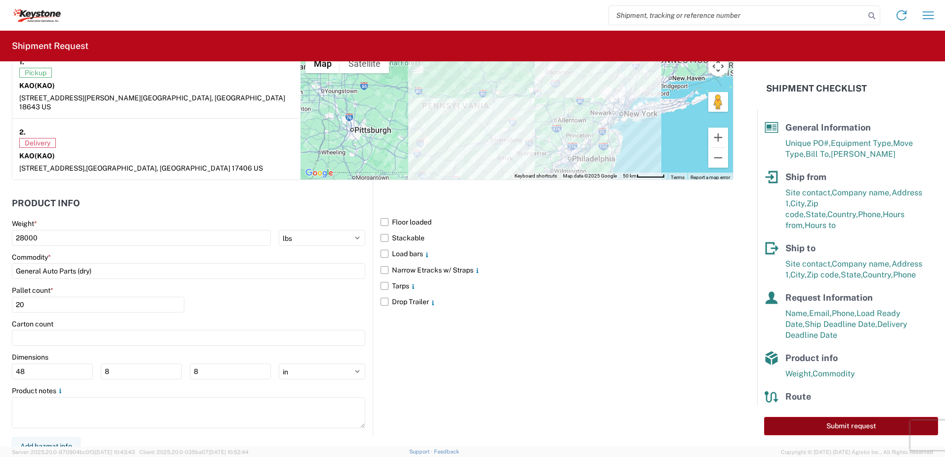
click at [859, 422] on button "Submit request" at bounding box center [851, 426] width 174 height 18
select select "US"
